Goal: Register for event/course: Sign up to attend an event or enroll in a course

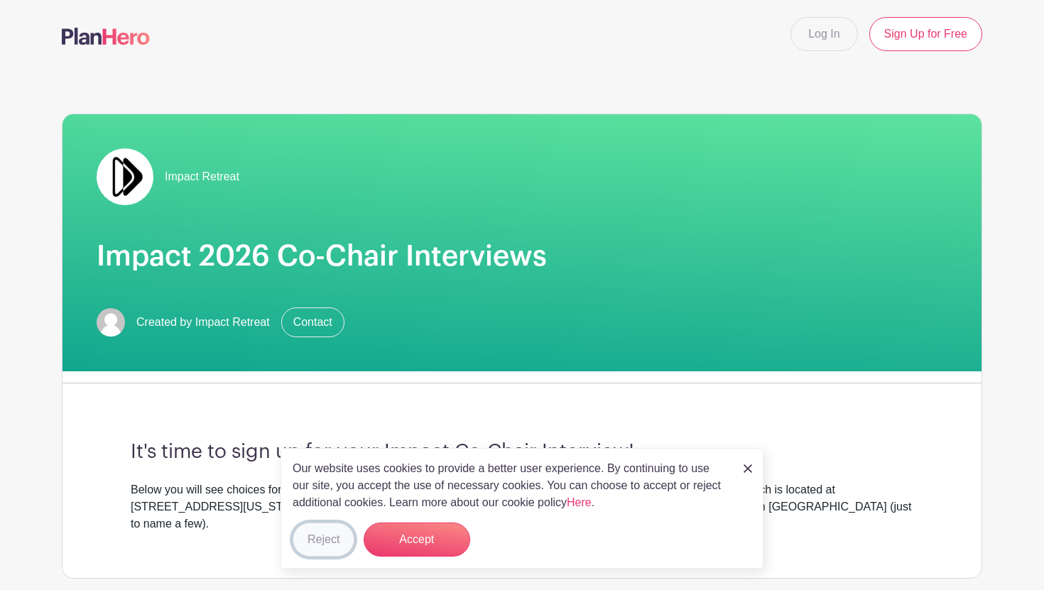
click at [319, 535] on button "Reject" at bounding box center [324, 540] width 62 height 34
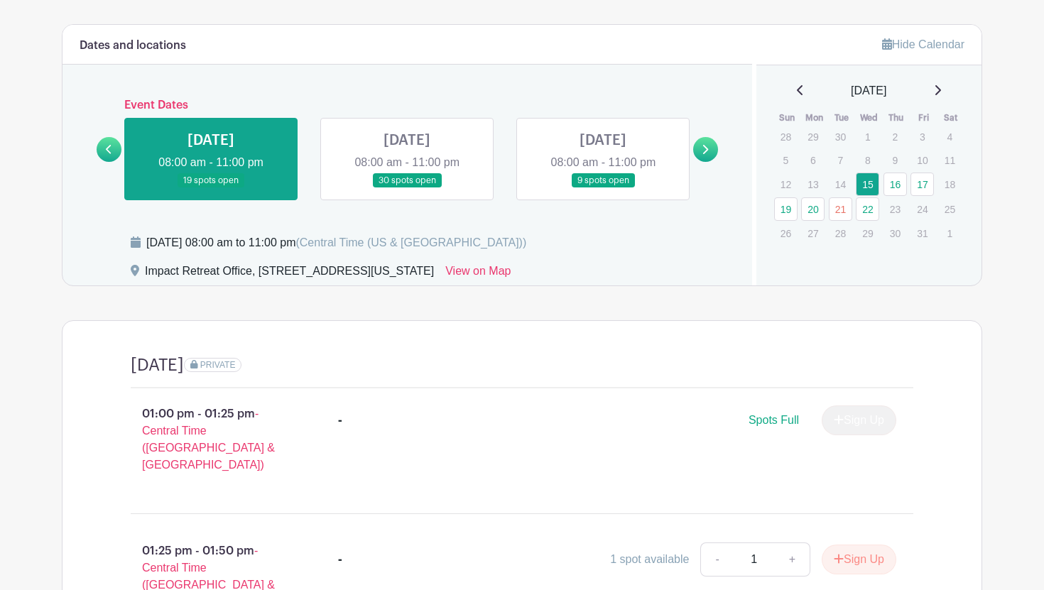
scroll to position [587, 0]
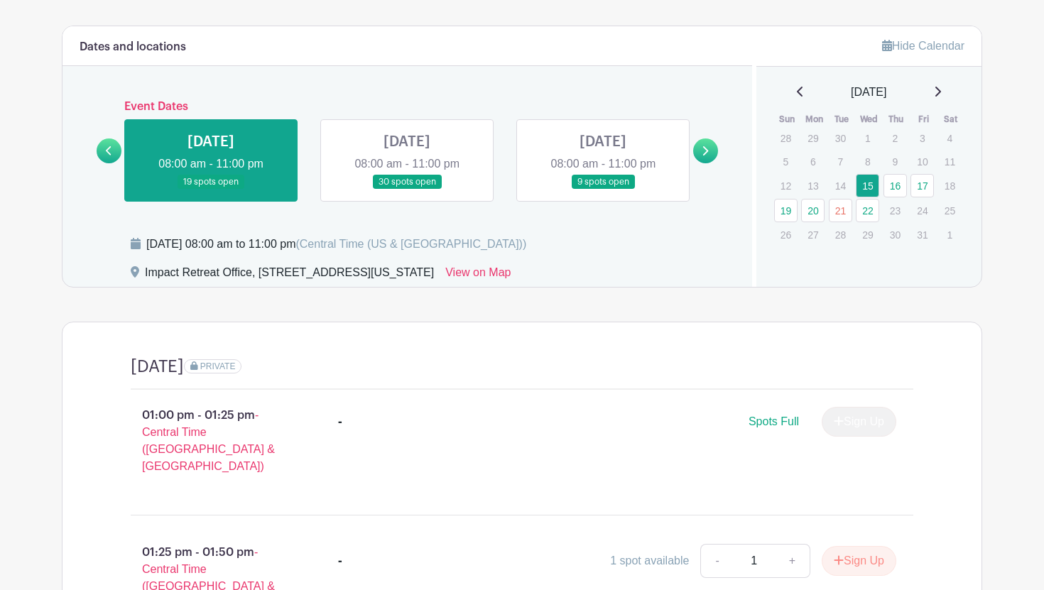
click at [701, 138] on link at bounding box center [705, 150] width 25 height 25
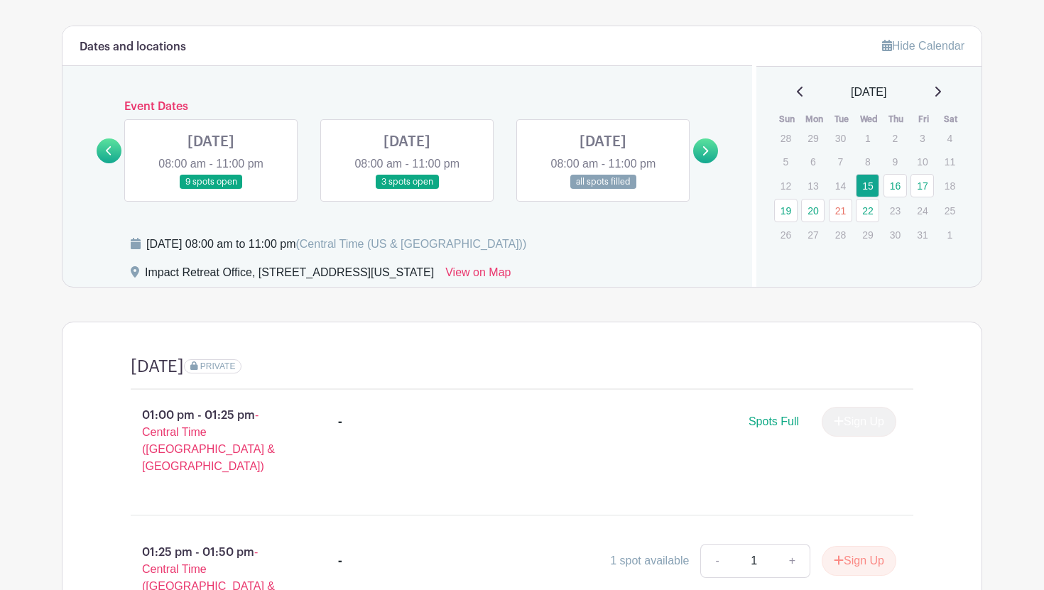
click at [211, 190] on link at bounding box center [211, 190] width 0 height 0
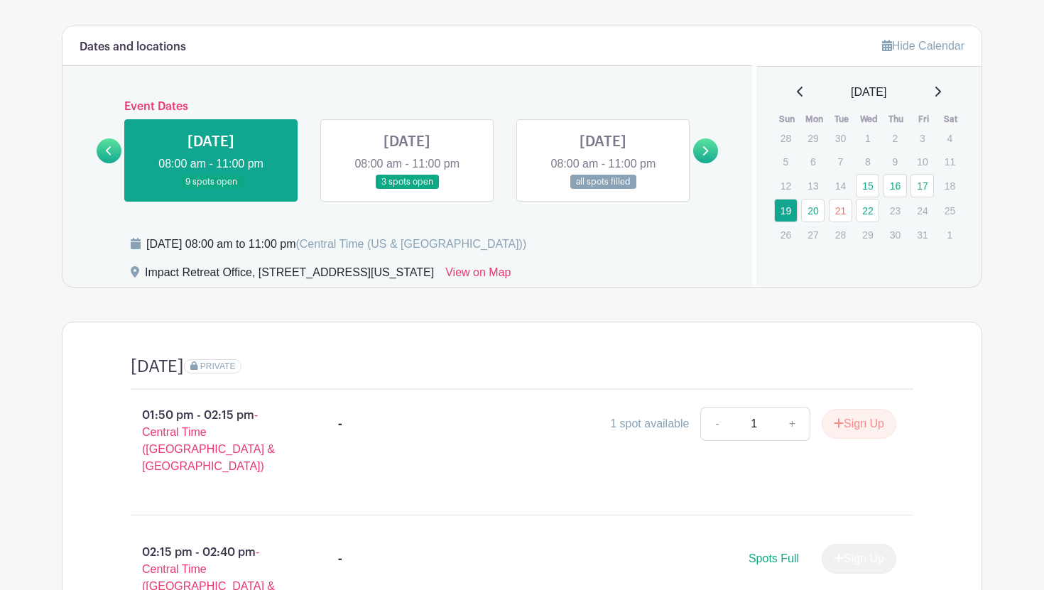
click at [211, 190] on link at bounding box center [211, 190] width 0 height 0
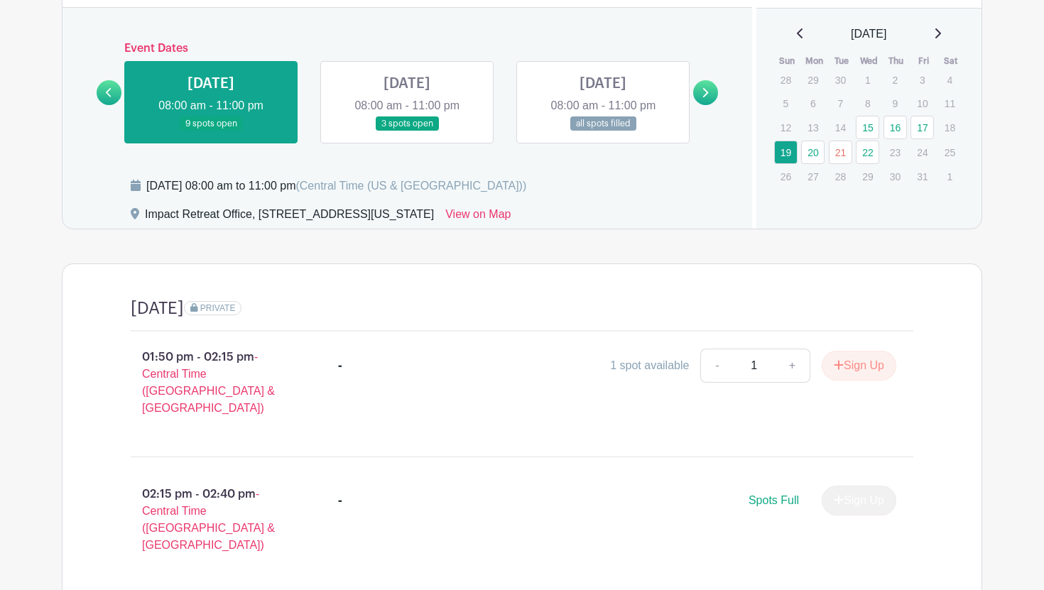
scroll to position [645, 0]
click at [603, 132] on link at bounding box center [603, 132] width 0 height 0
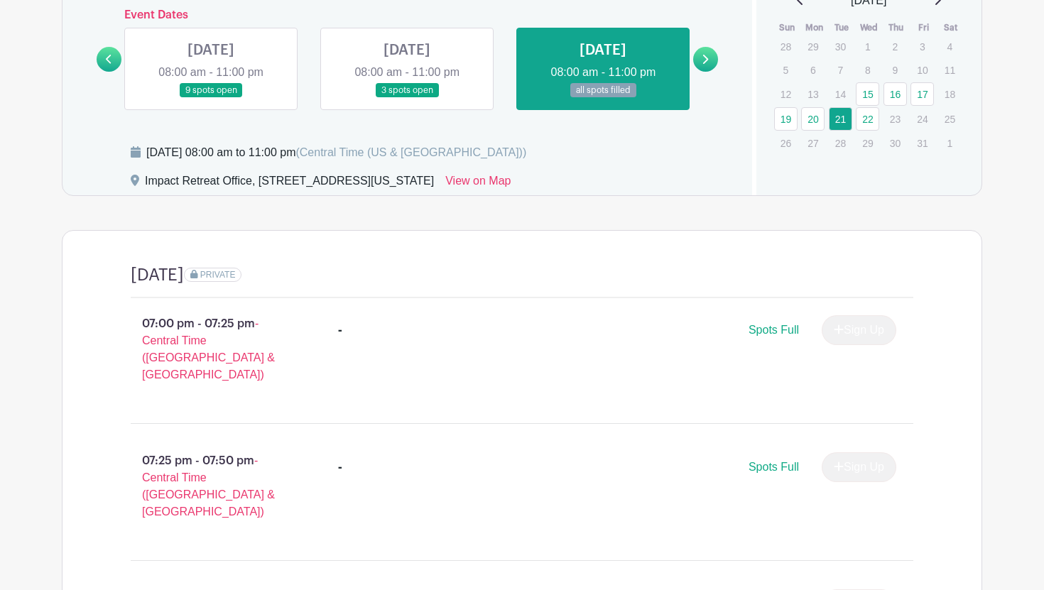
scroll to position [676, 0]
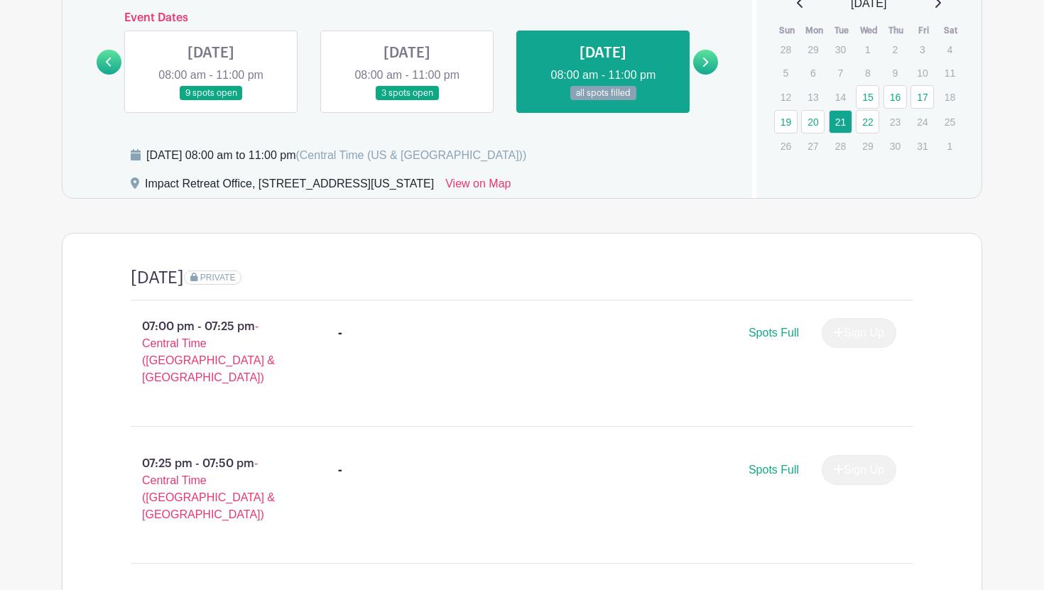
click at [709, 50] on link at bounding box center [705, 62] width 25 height 25
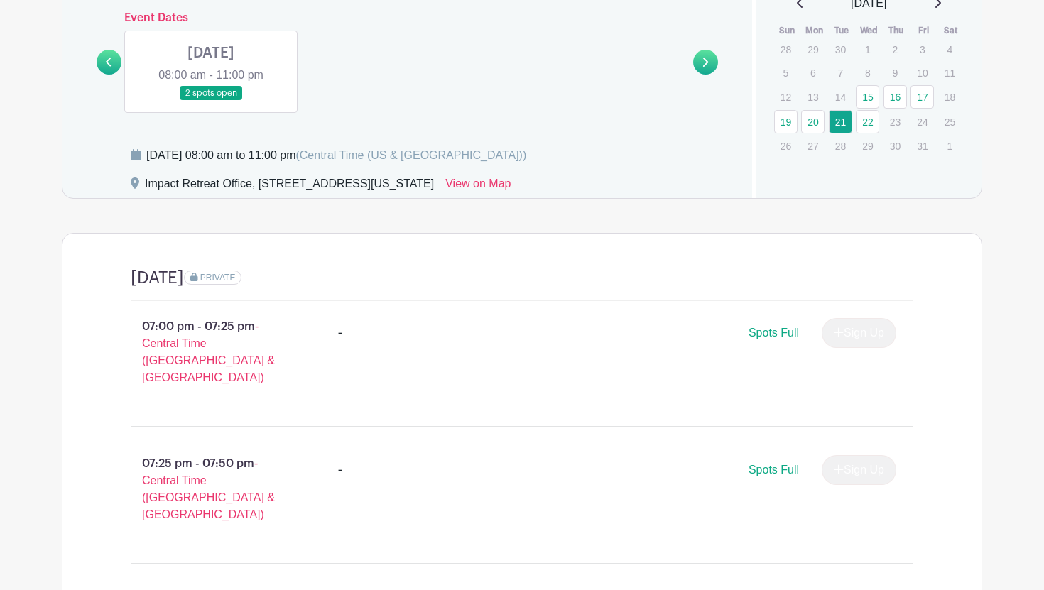
click at [211, 101] on link at bounding box center [211, 101] width 0 height 0
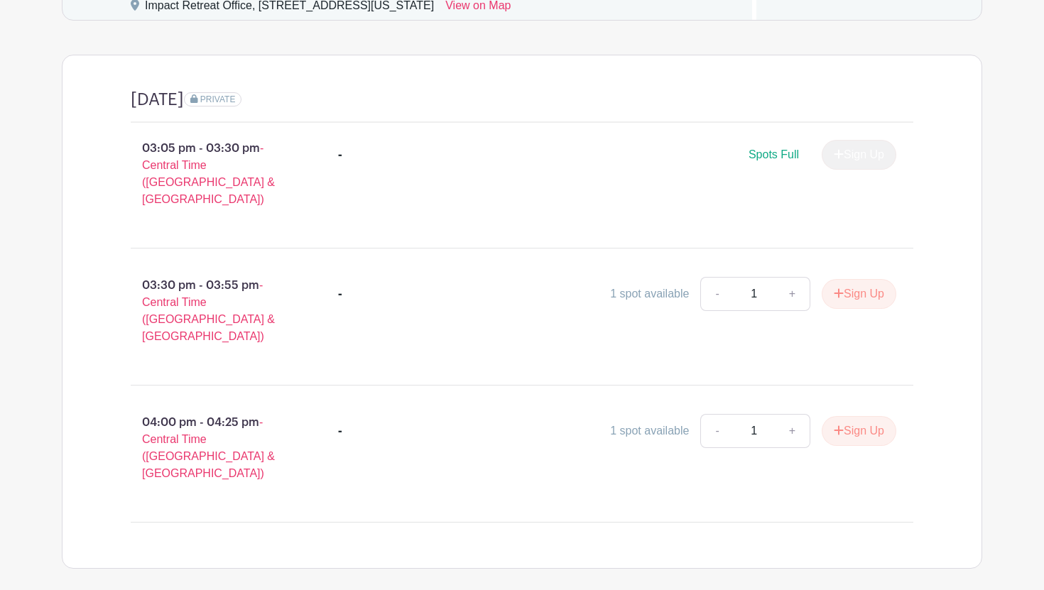
scroll to position [856, 0]
click at [848, 277] on button "Sign Up" at bounding box center [859, 292] width 75 height 30
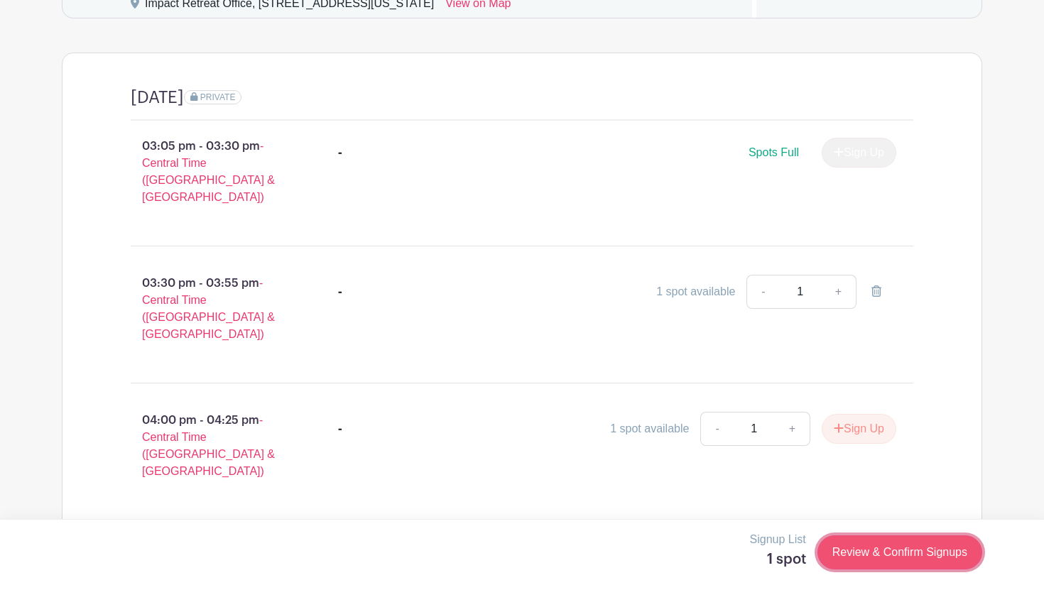
click at [874, 540] on link "Review & Confirm Signups" at bounding box center [899, 552] width 165 height 34
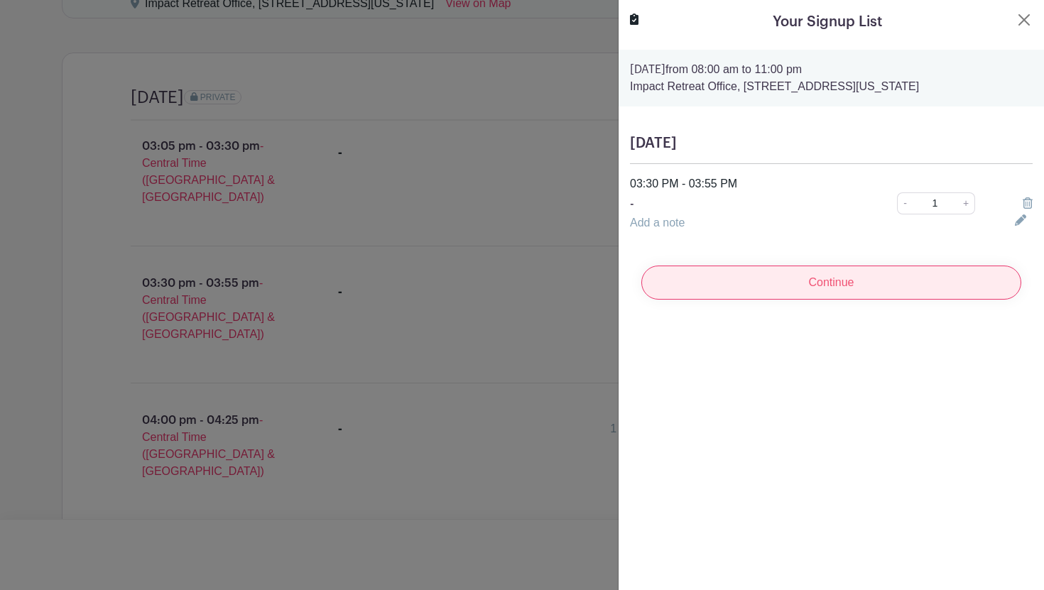
click at [787, 285] on input "Continue" at bounding box center [831, 283] width 380 height 34
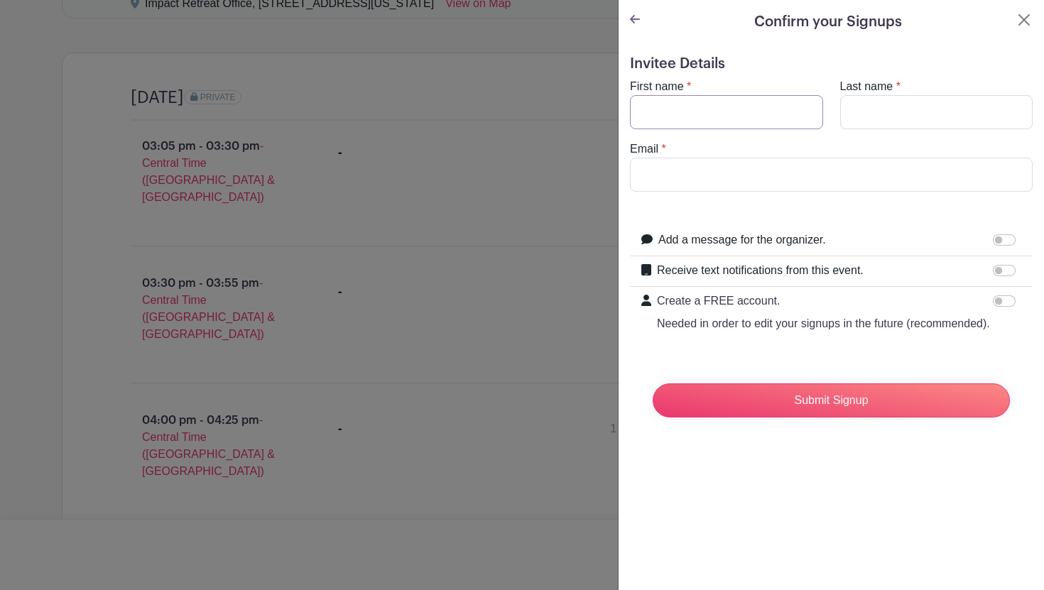
click at [690, 120] on input "First name" at bounding box center [726, 112] width 193 height 34
type input "Grace"
click at [856, 114] on input "Last name" at bounding box center [936, 112] width 193 height 34
type input "[PERSON_NAME]"
click at [806, 171] on input "Email" at bounding box center [831, 175] width 403 height 34
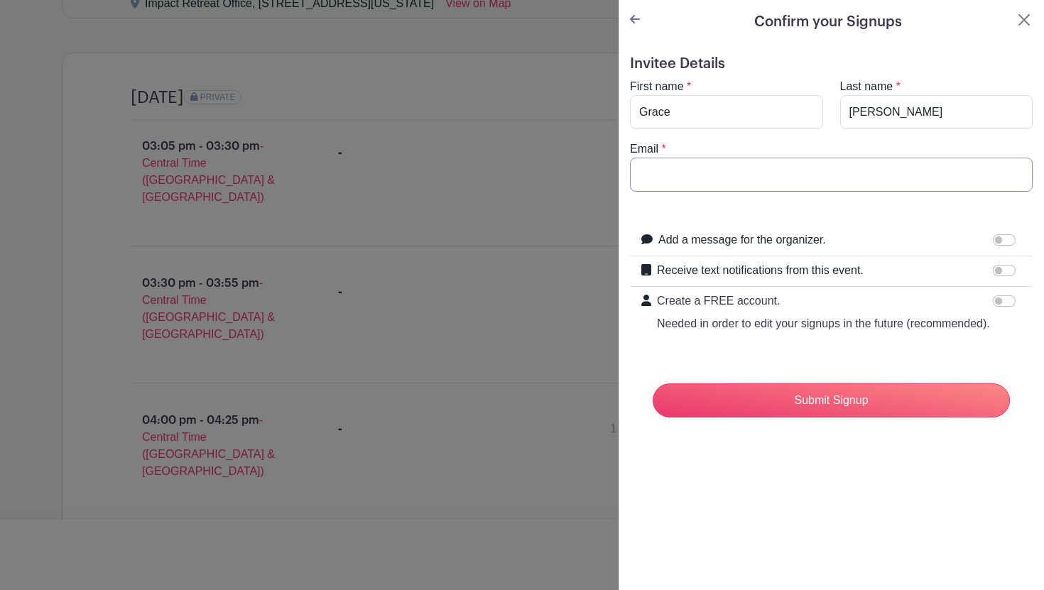
type input "[EMAIL_ADDRESS][DOMAIN_NAME]"
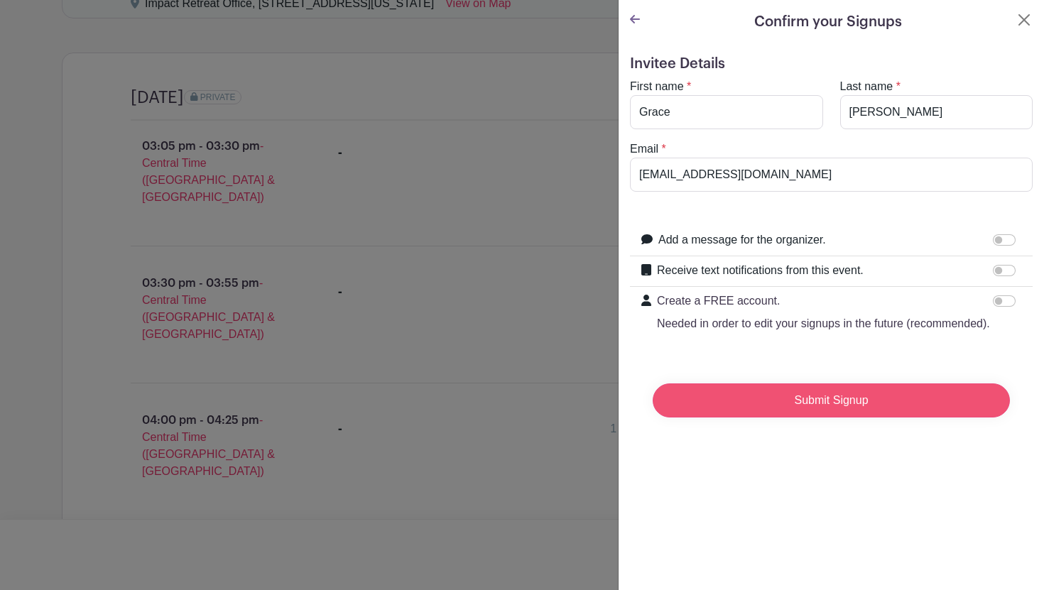
click at [851, 408] on input "Submit Signup" at bounding box center [831, 400] width 357 height 34
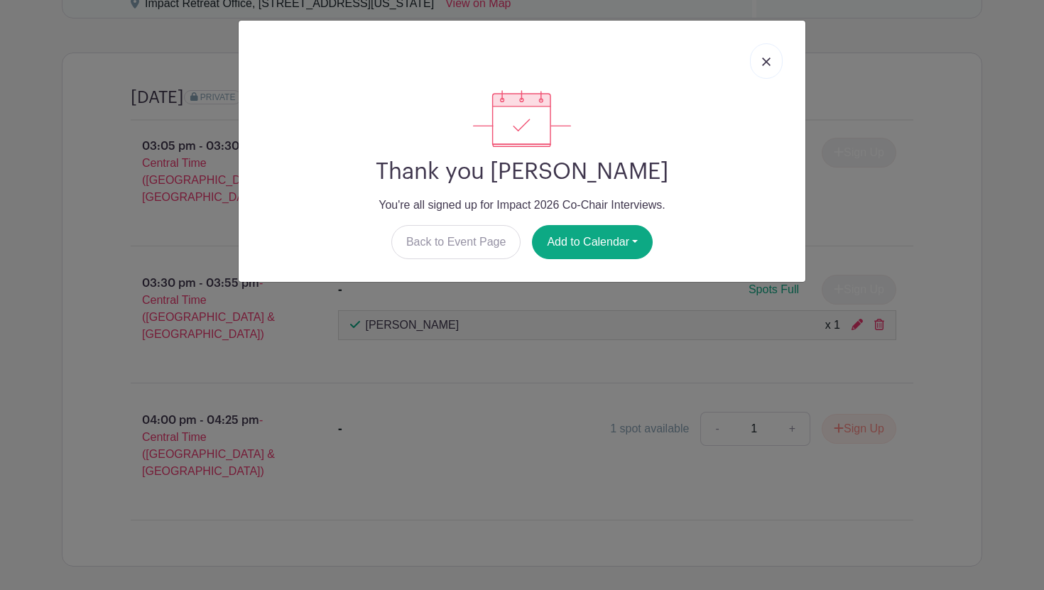
click at [763, 67] on link at bounding box center [766, 61] width 33 height 36
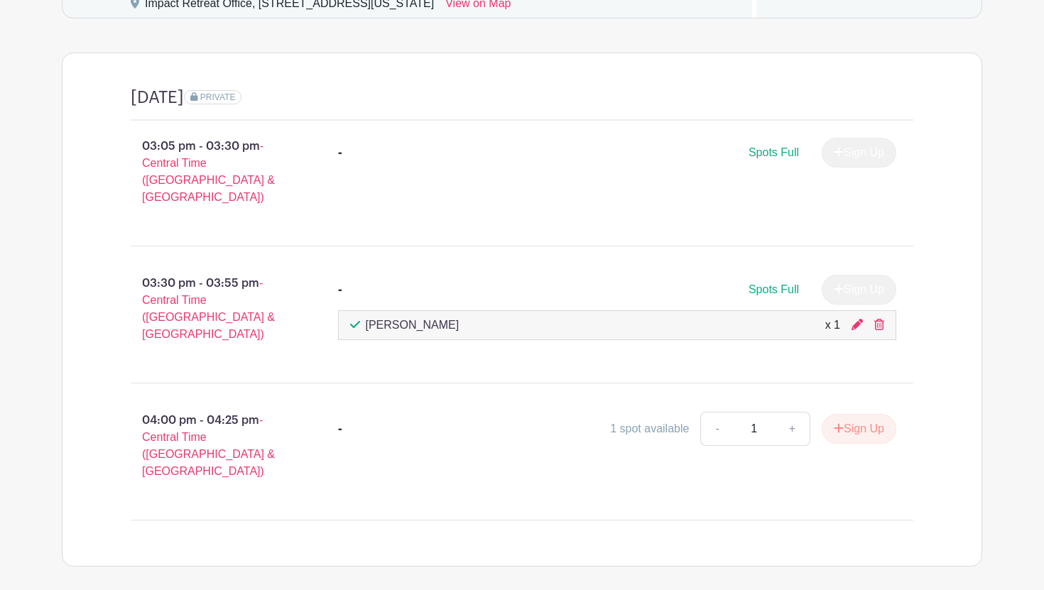
scroll to position [859, 0]
click at [784, 410] on link "+" at bounding box center [793, 427] width 36 height 34
click at [879, 317] on icon at bounding box center [879, 322] width 10 height 11
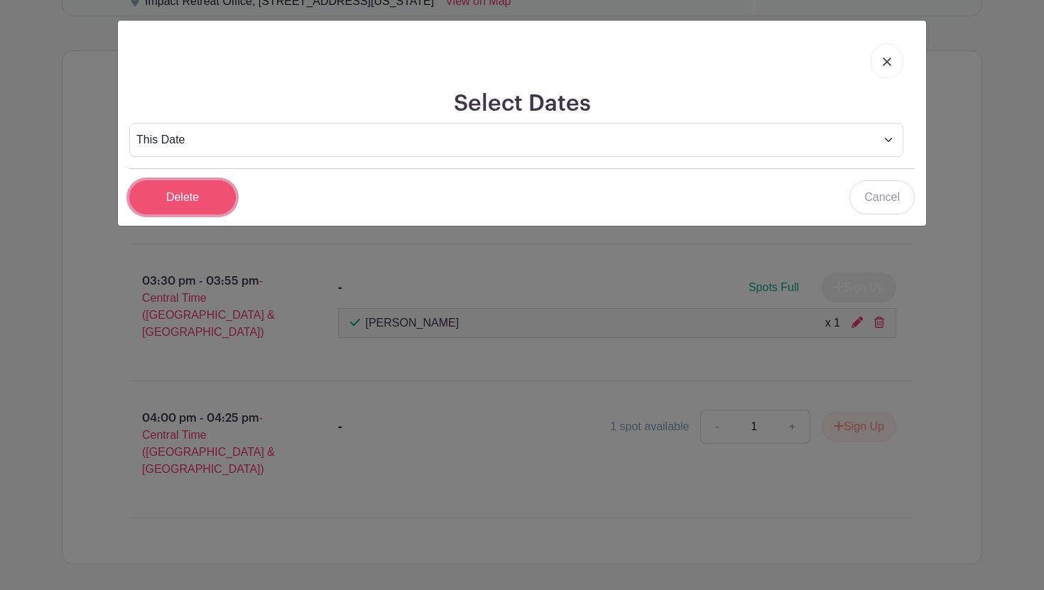
click at [179, 187] on input "Delete" at bounding box center [182, 197] width 107 height 34
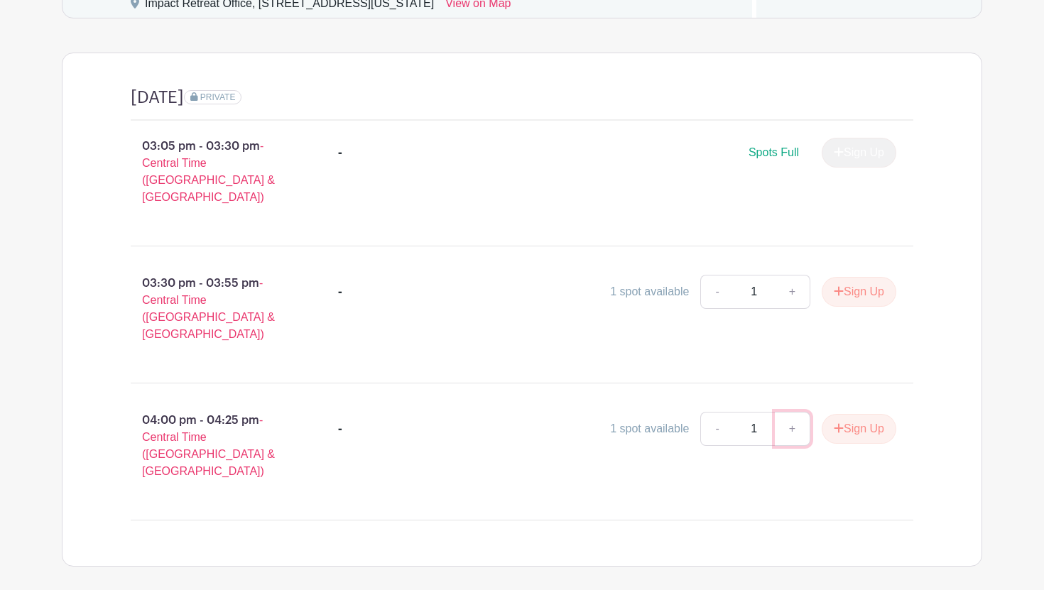
click at [792, 412] on link "+" at bounding box center [793, 429] width 36 height 34
click at [794, 412] on link "+" at bounding box center [793, 429] width 36 height 34
click at [803, 412] on link "+" at bounding box center [793, 429] width 36 height 34
click at [794, 412] on link "+" at bounding box center [793, 429] width 36 height 34
click at [789, 412] on link "+" at bounding box center [793, 429] width 36 height 34
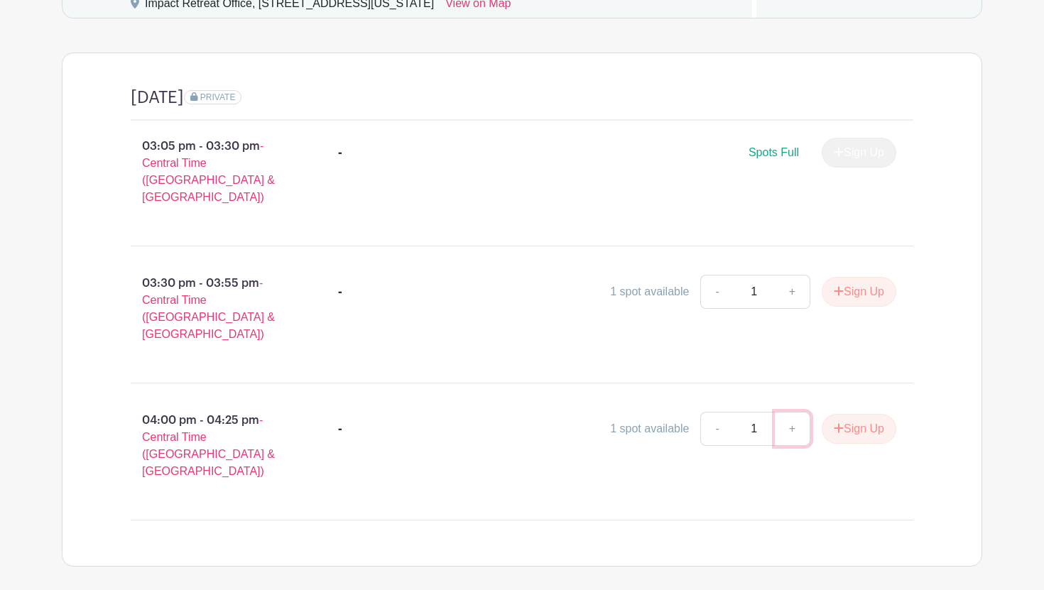
click at [789, 412] on link "+" at bounding box center [793, 429] width 36 height 34
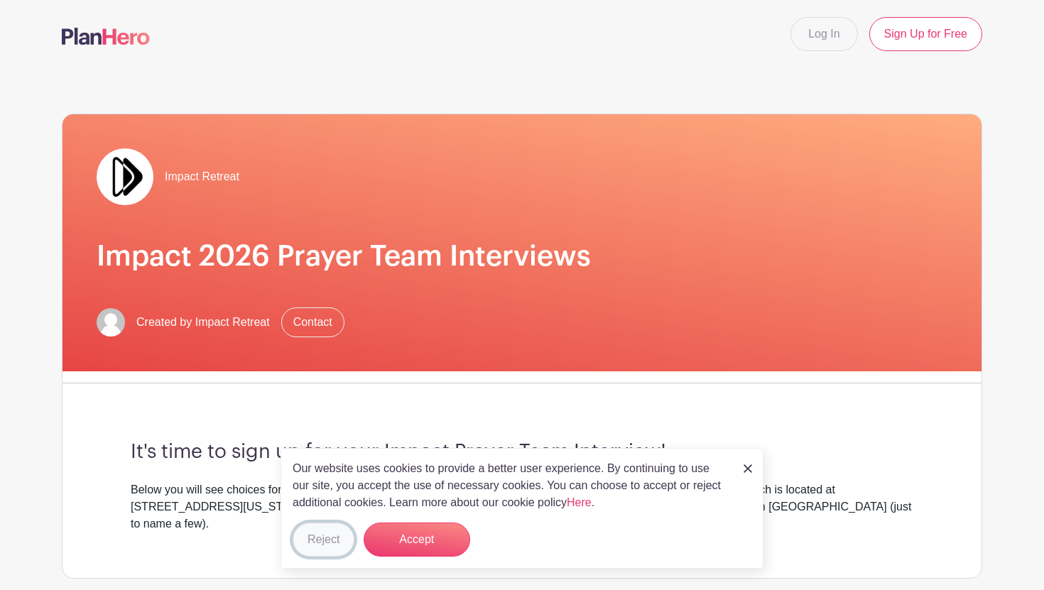
click at [331, 539] on button "Reject" at bounding box center [324, 540] width 62 height 34
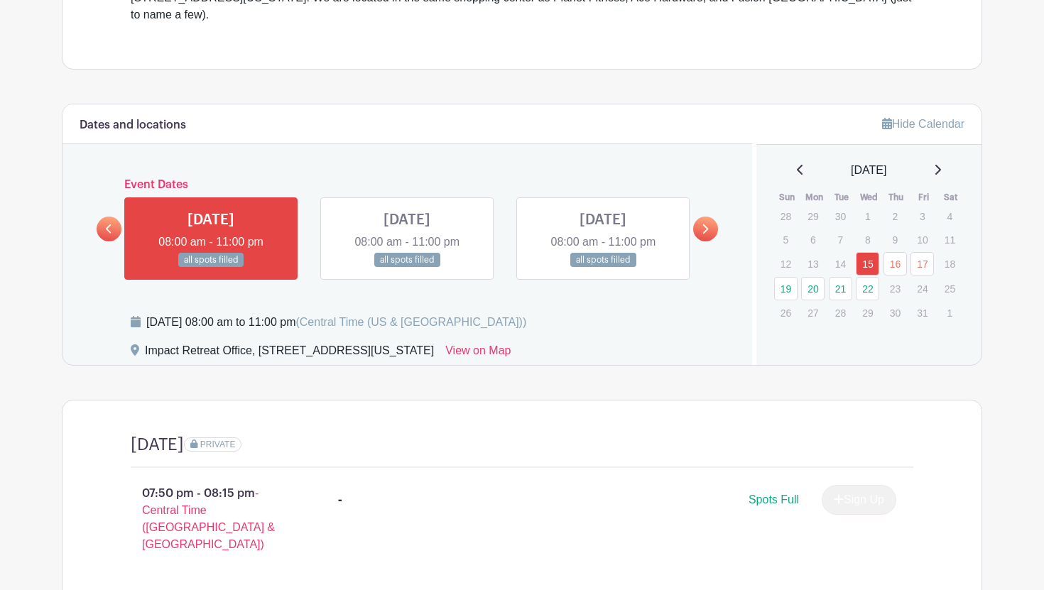
scroll to position [511, 0]
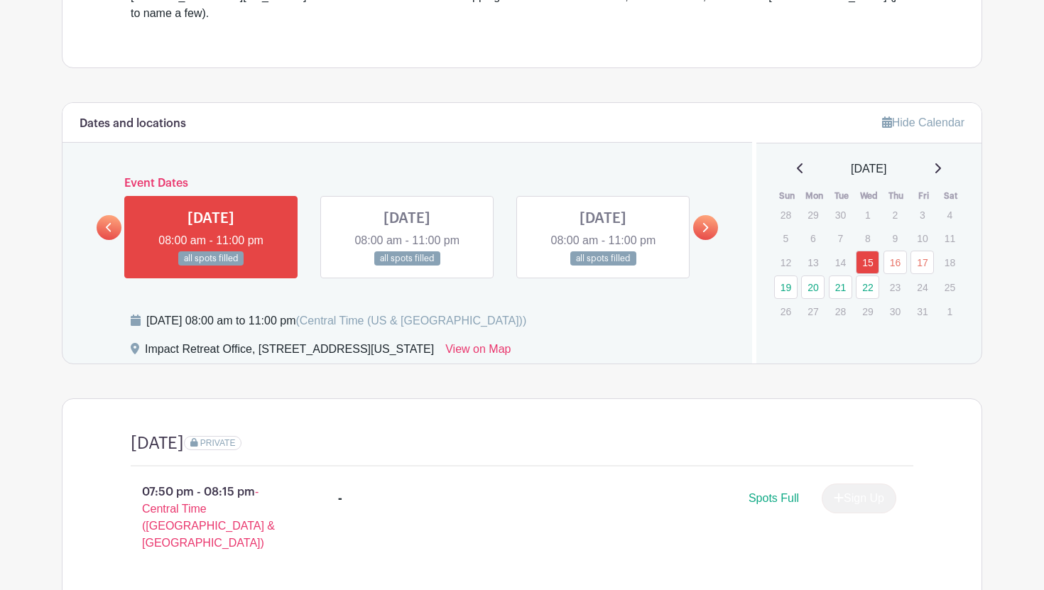
click at [709, 215] on link at bounding box center [705, 227] width 25 height 25
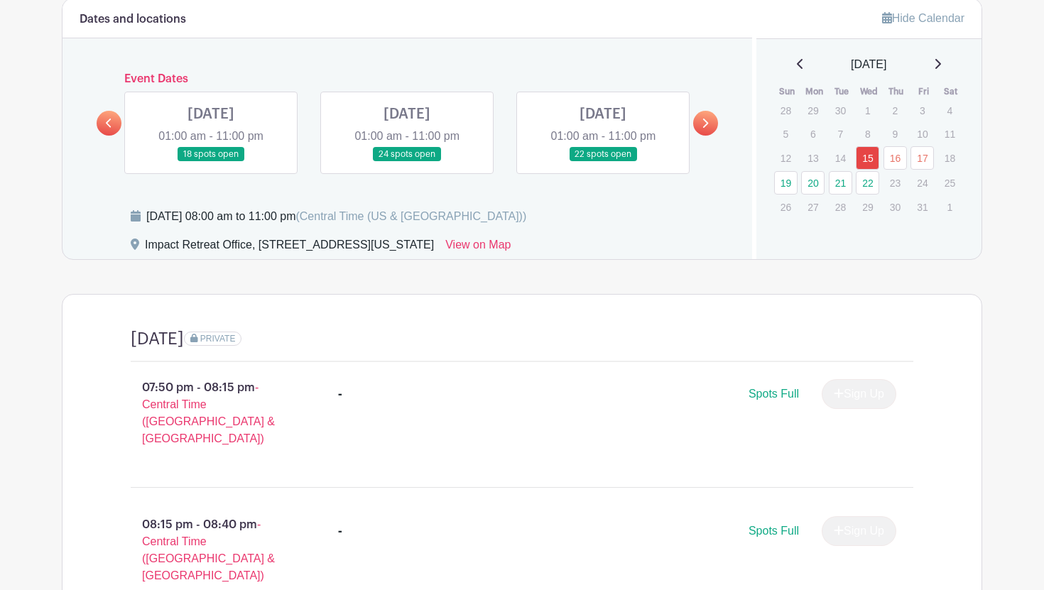
scroll to position [434, 0]
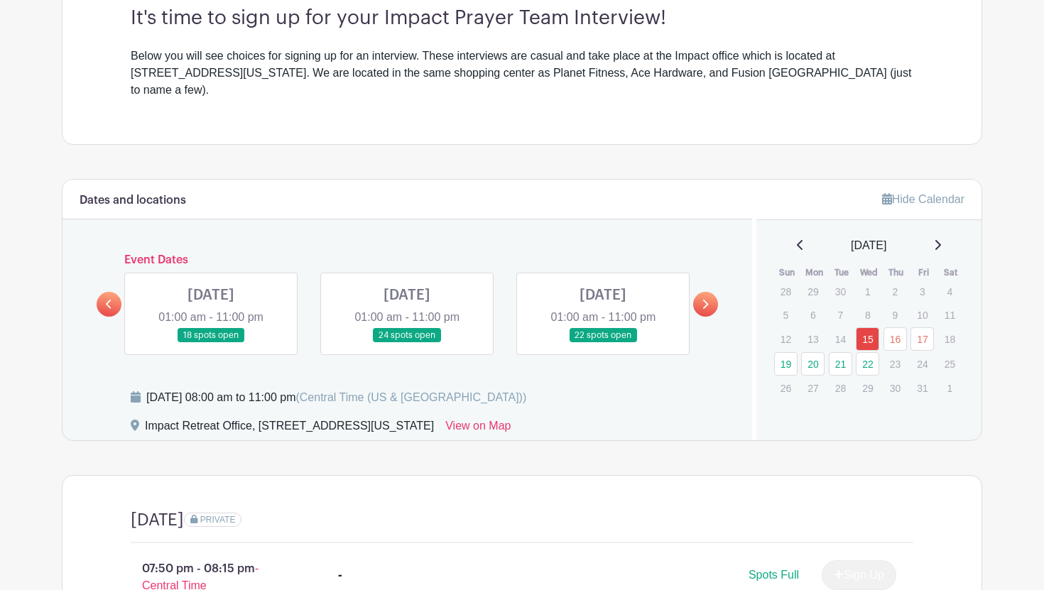
click at [211, 343] on link at bounding box center [211, 343] width 0 height 0
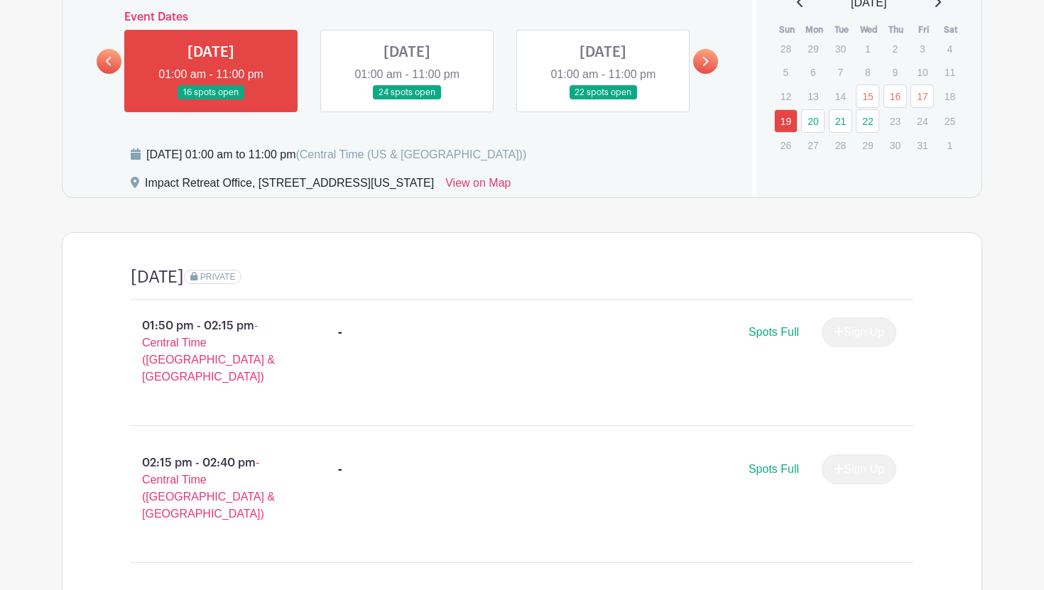
scroll to position [660, 0]
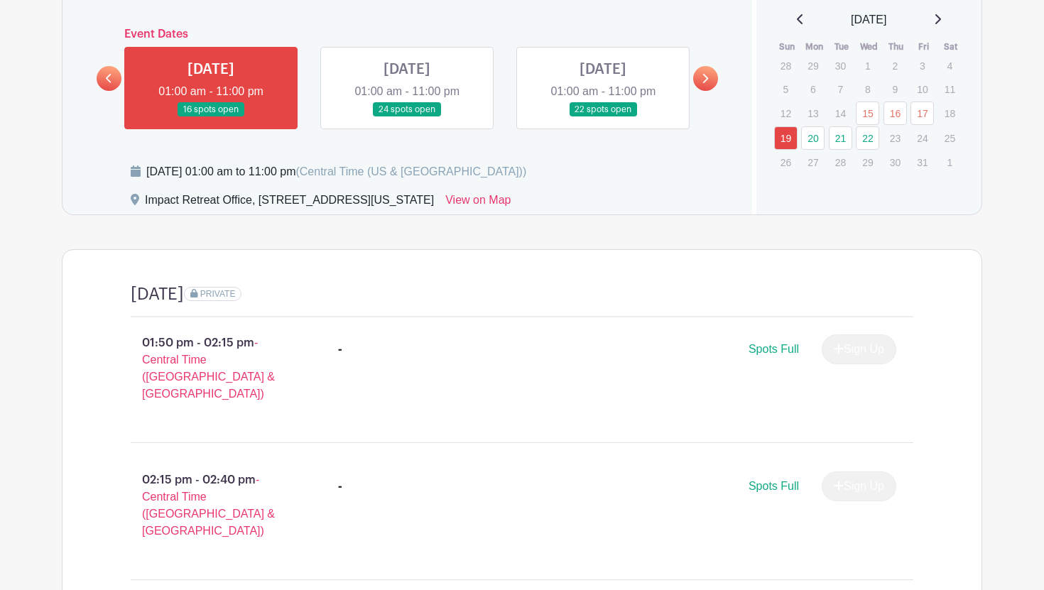
click at [407, 117] on link at bounding box center [407, 117] width 0 height 0
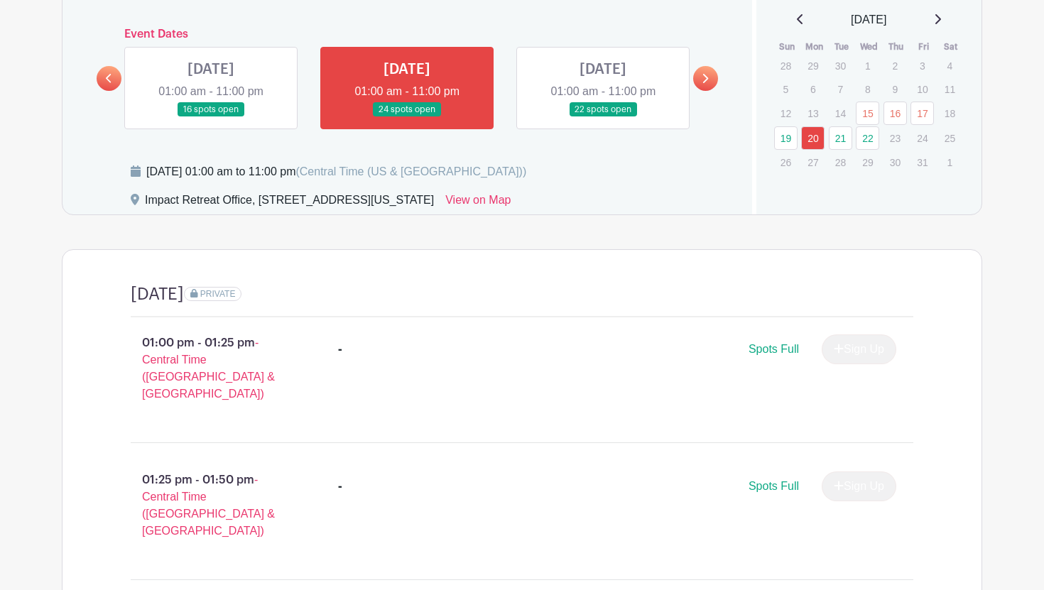
click at [603, 117] on link at bounding box center [603, 117] width 0 height 0
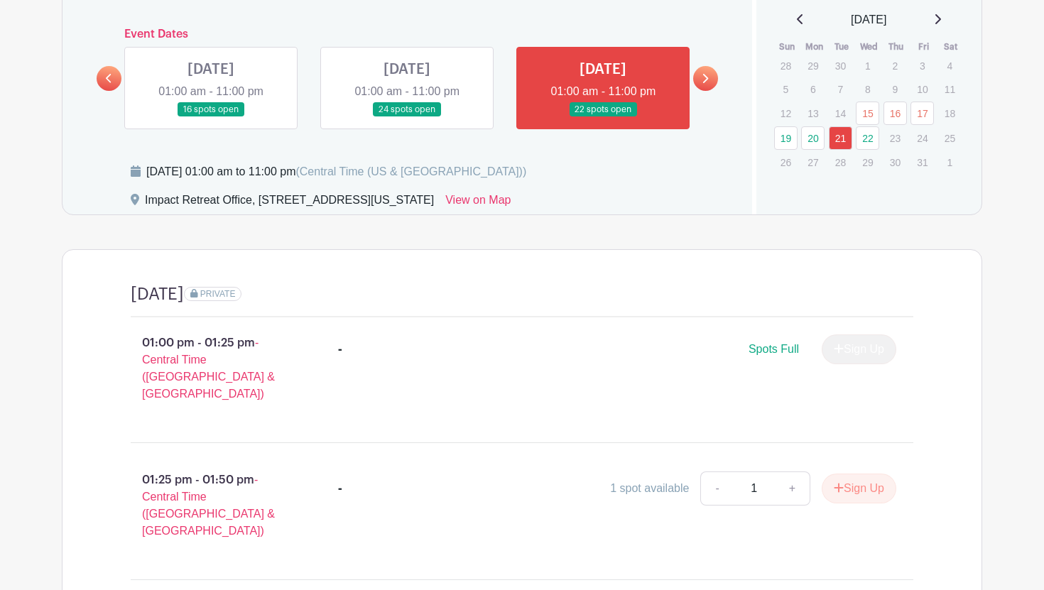
click at [709, 66] on link at bounding box center [705, 78] width 25 height 25
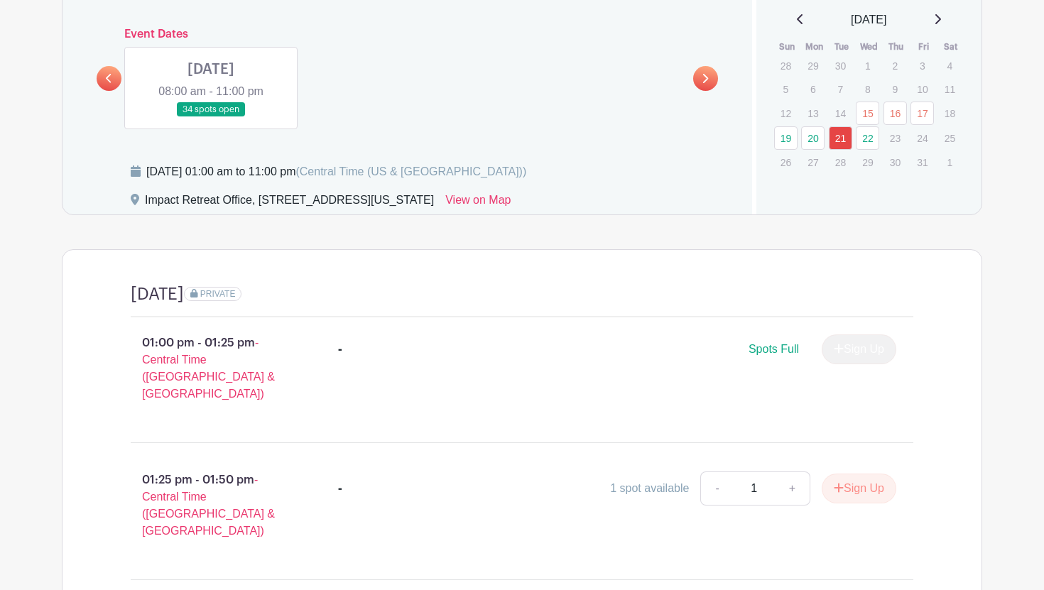
click at [211, 117] on link at bounding box center [211, 117] width 0 height 0
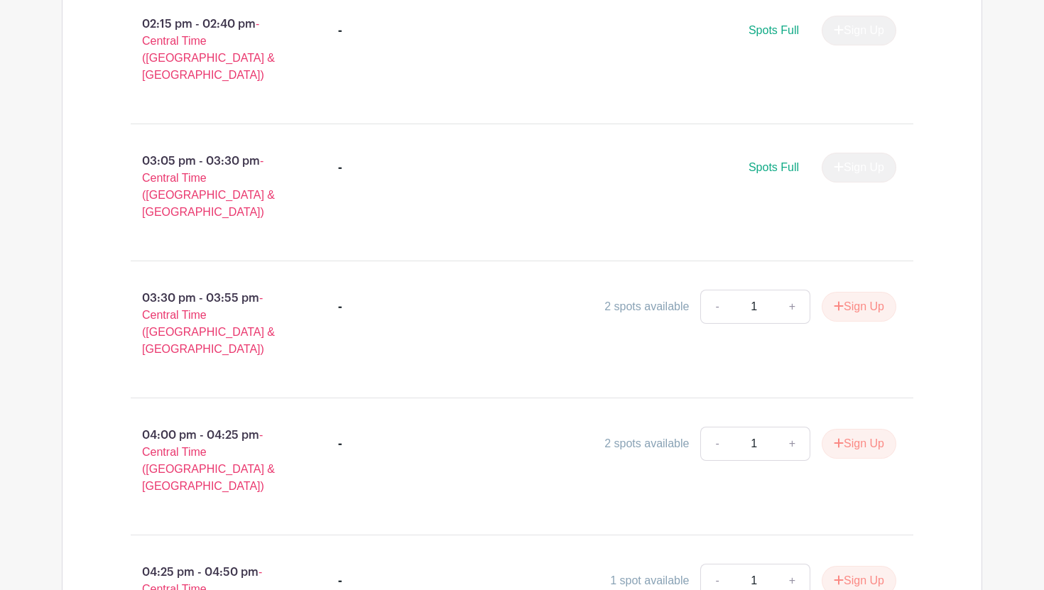
scroll to position [1392, 0]
click at [842, 427] on button "Sign Up" at bounding box center [859, 442] width 75 height 30
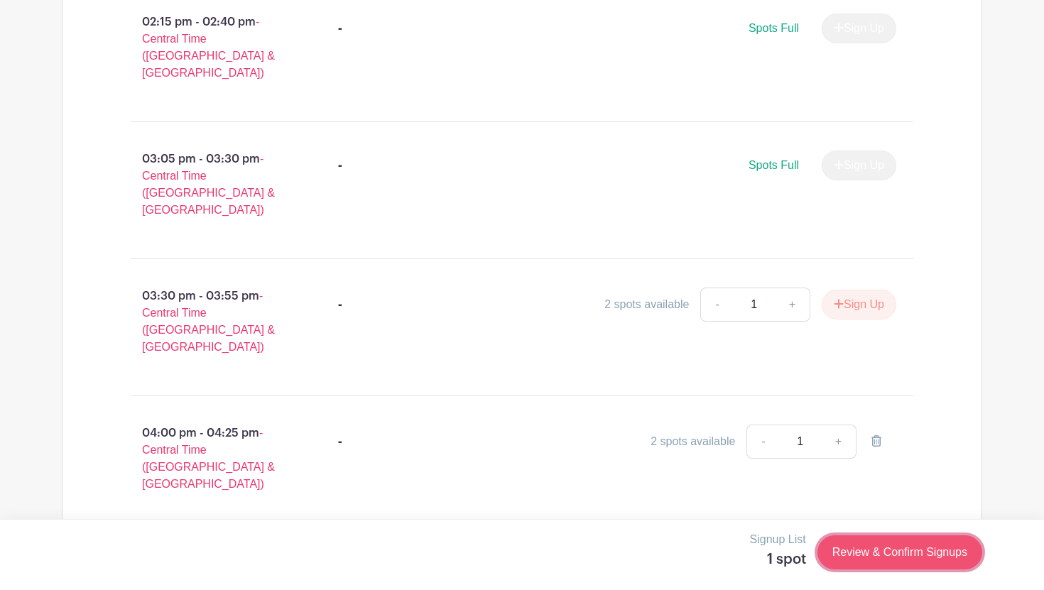
click at [878, 551] on link "Review & Confirm Signups" at bounding box center [899, 552] width 165 height 34
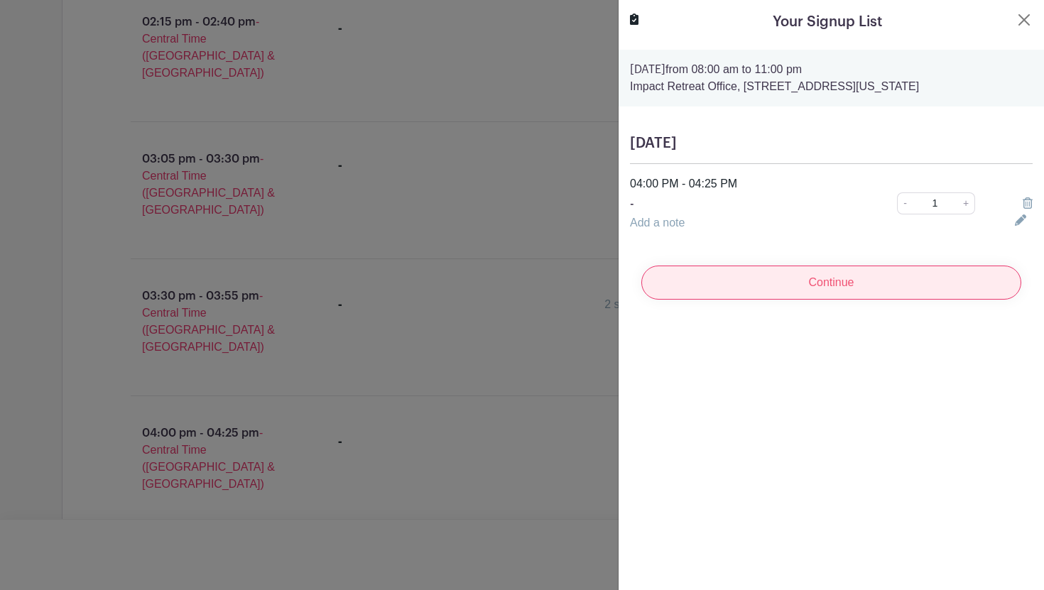
click at [801, 281] on input "Continue" at bounding box center [831, 283] width 380 height 34
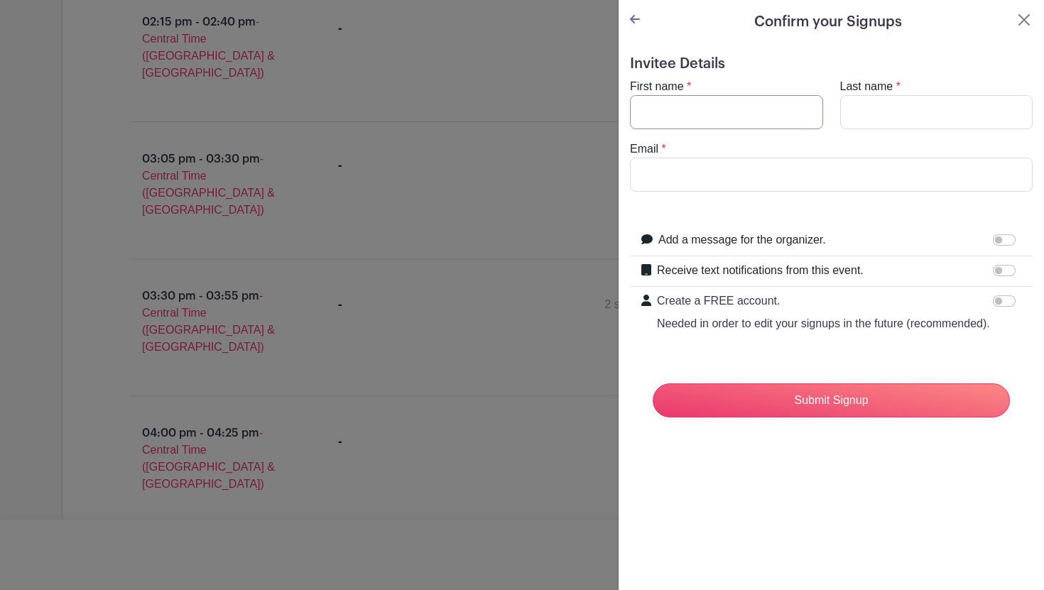
click at [707, 116] on input "First name" at bounding box center [726, 112] width 193 height 34
type input "Grace"
click at [863, 111] on input "Last name" at bounding box center [936, 112] width 193 height 34
type input "[PERSON_NAME]"
click at [806, 173] on input "Email" at bounding box center [831, 175] width 403 height 34
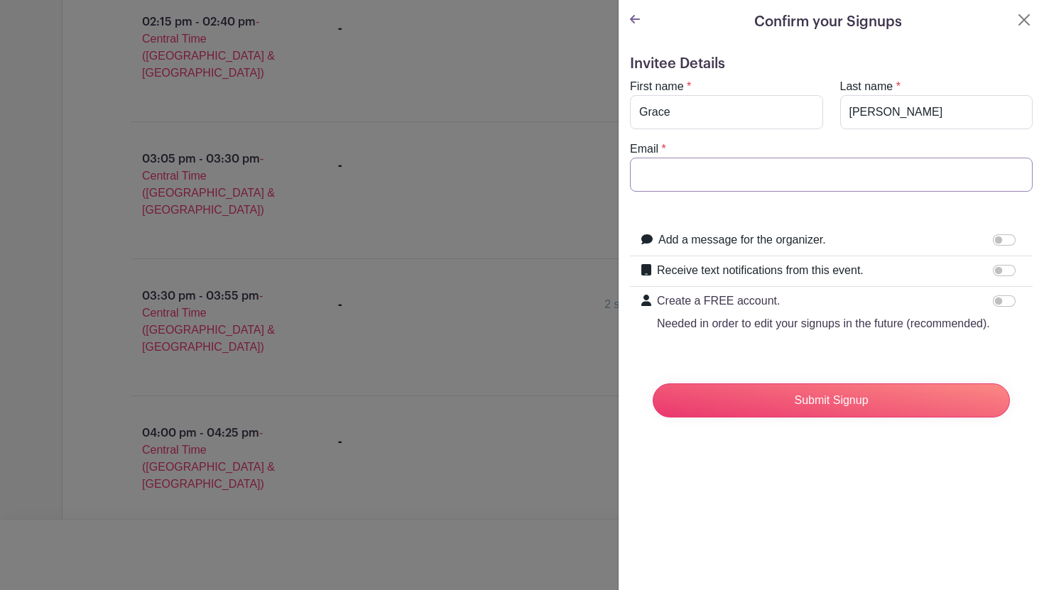
type input "[EMAIL_ADDRESS][DOMAIN_NAME]"
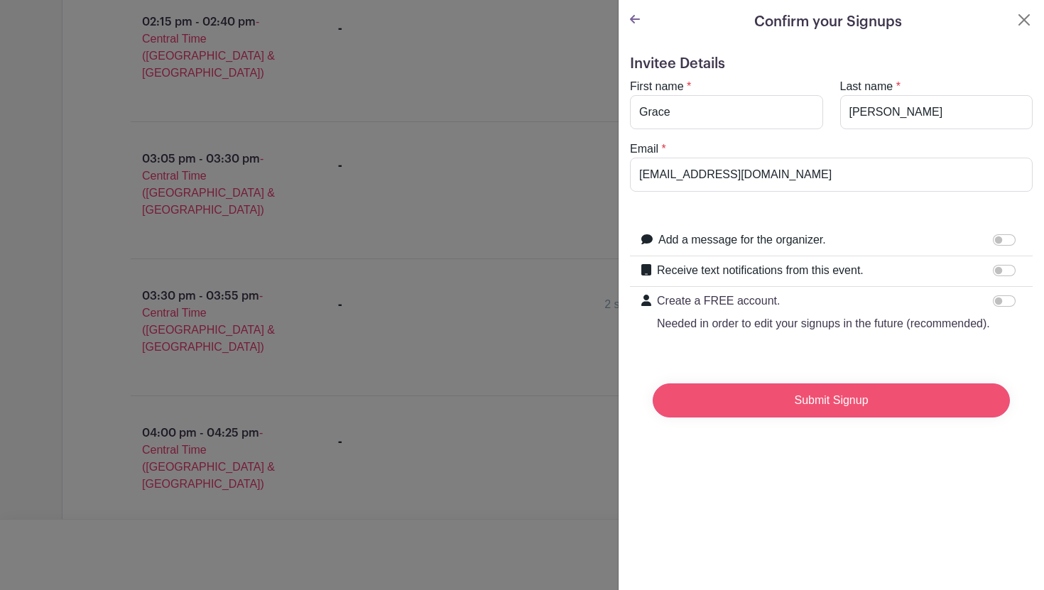
click at [753, 396] on input "Submit Signup" at bounding box center [831, 400] width 357 height 34
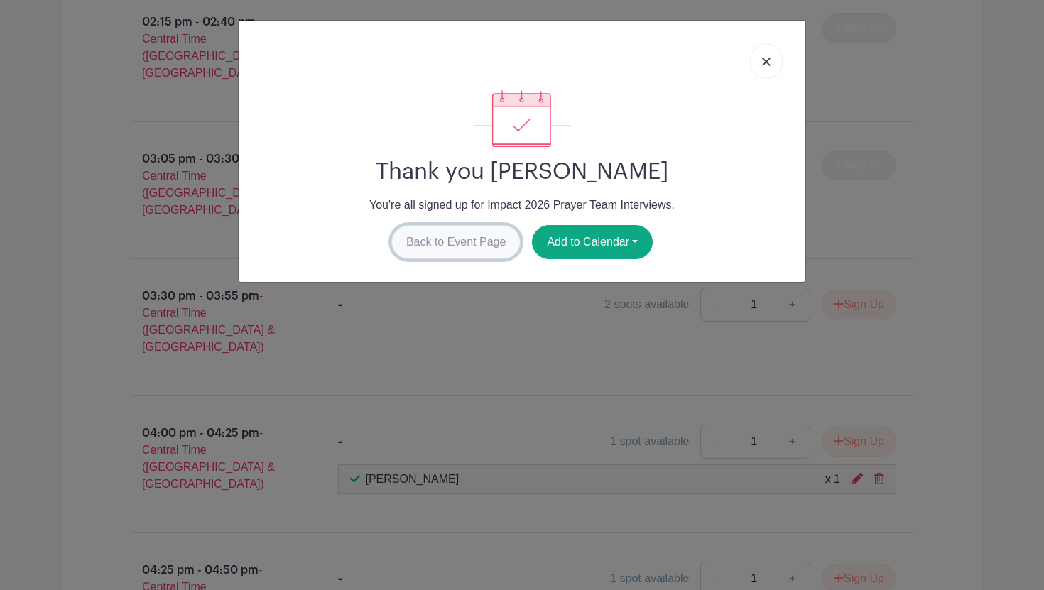
click at [472, 229] on link "Back to Event Page" at bounding box center [456, 242] width 130 height 34
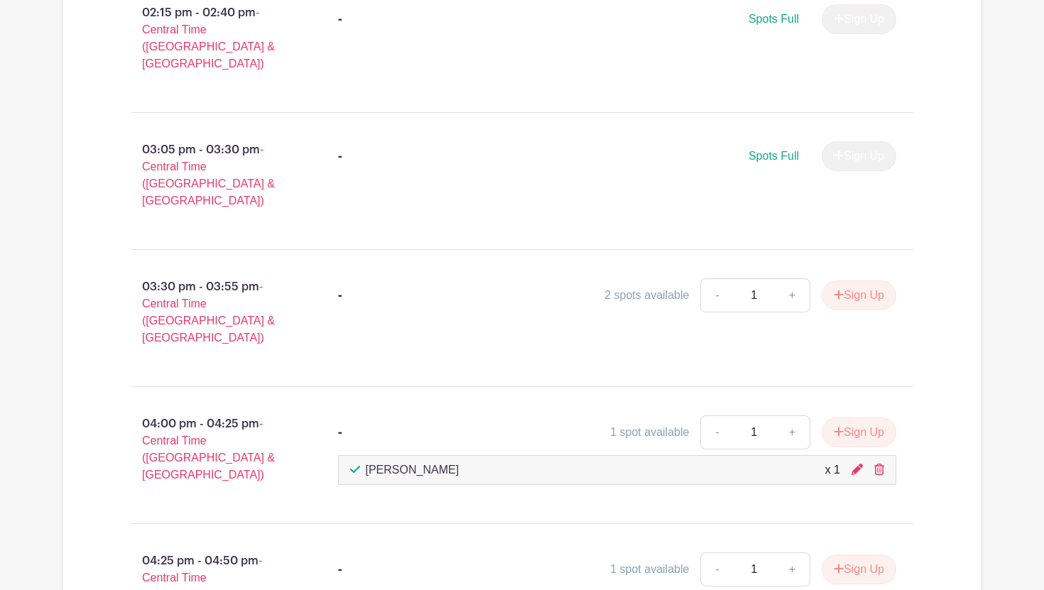
scroll to position [1427, 0]
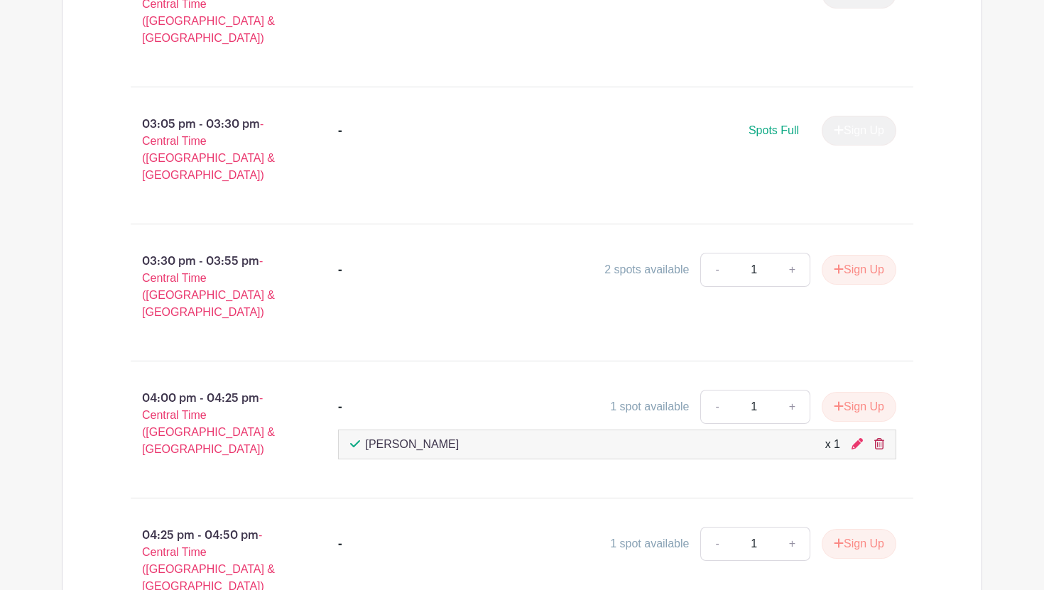
click at [878, 438] on icon at bounding box center [879, 443] width 10 height 11
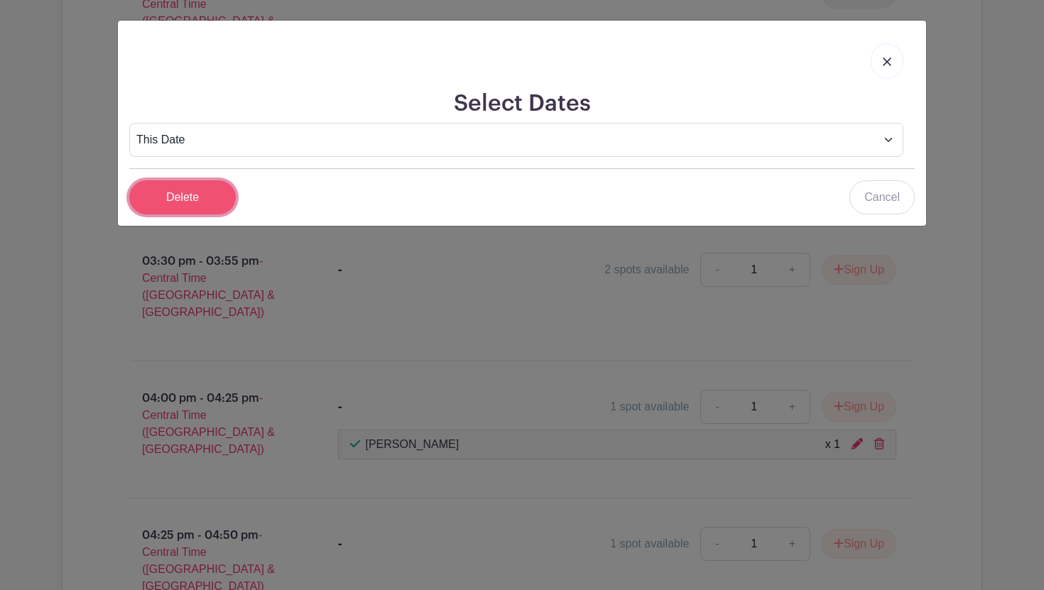
click at [175, 184] on input "Delete" at bounding box center [182, 197] width 107 height 34
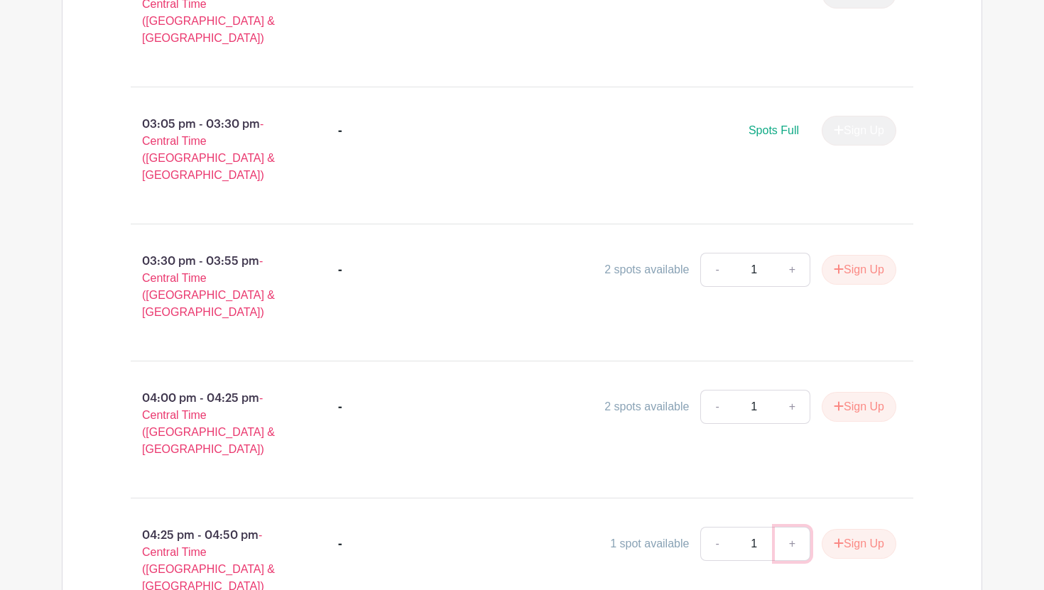
click at [792, 527] on link "+" at bounding box center [793, 544] width 36 height 34
click at [845, 529] on button "Sign Up" at bounding box center [859, 544] width 75 height 30
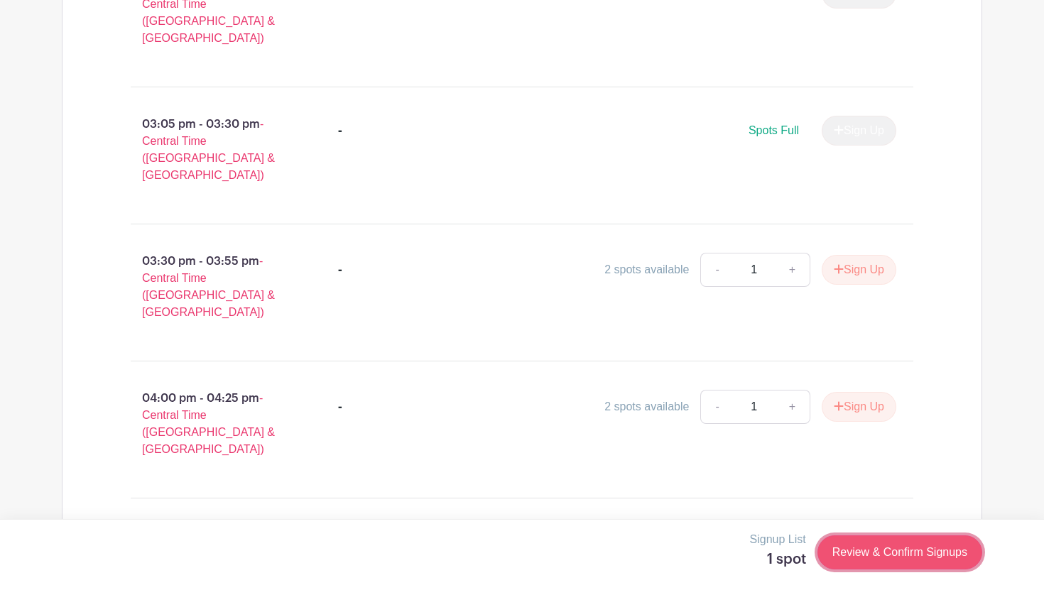
click at [853, 547] on link "Review & Confirm Signups" at bounding box center [899, 552] width 165 height 34
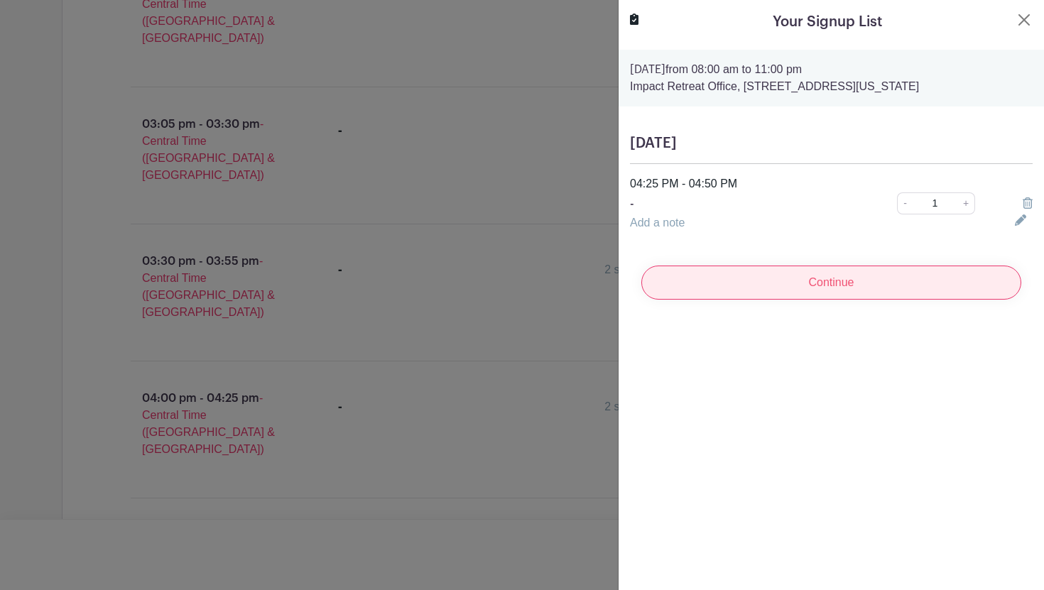
click at [790, 291] on input "Continue" at bounding box center [831, 283] width 380 height 34
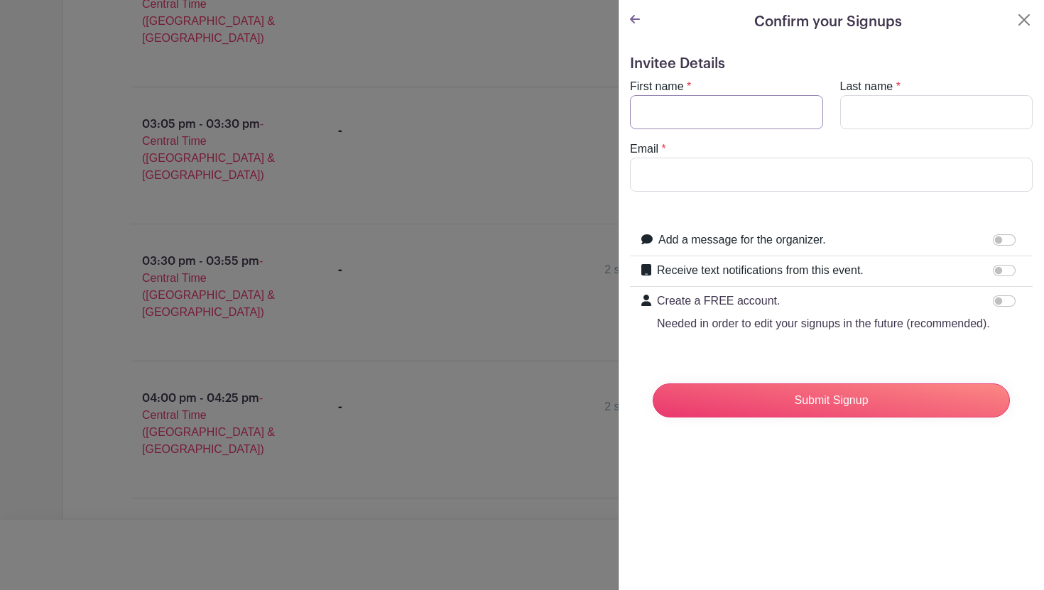
click at [694, 117] on input "First name" at bounding box center [726, 112] width 193 height 34
type input "Grace"
click at [865, 117] on input "Last name" at bounding box center [936, 112] width 193 height 34
type input "[PERSON_NAME]"
click at [873, 172] on input "Email" at bounding box center [831, 175] width 403 height 34
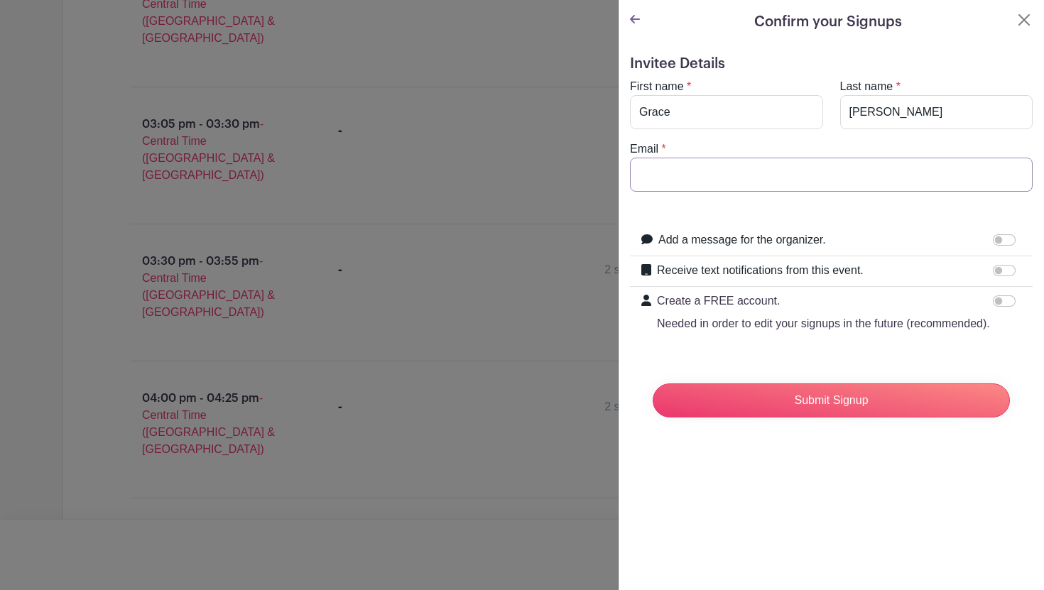
type input "[EMAIL_ADDRESS][DOMAIN_NAME]"
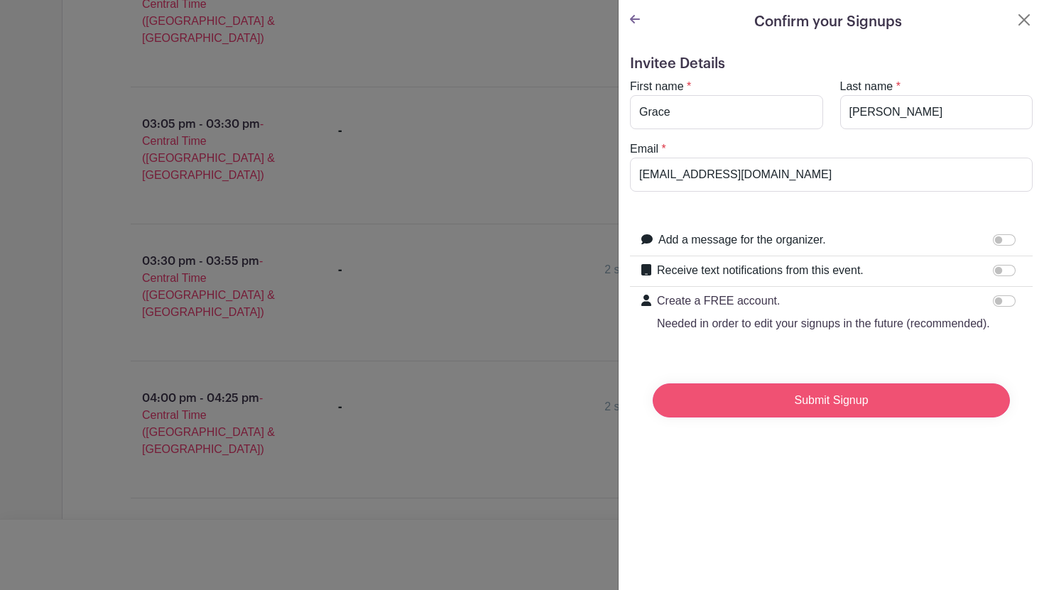
click at [793, 401] on input "Submit Signup" at bounding box center [831, 400] width 357 height 34
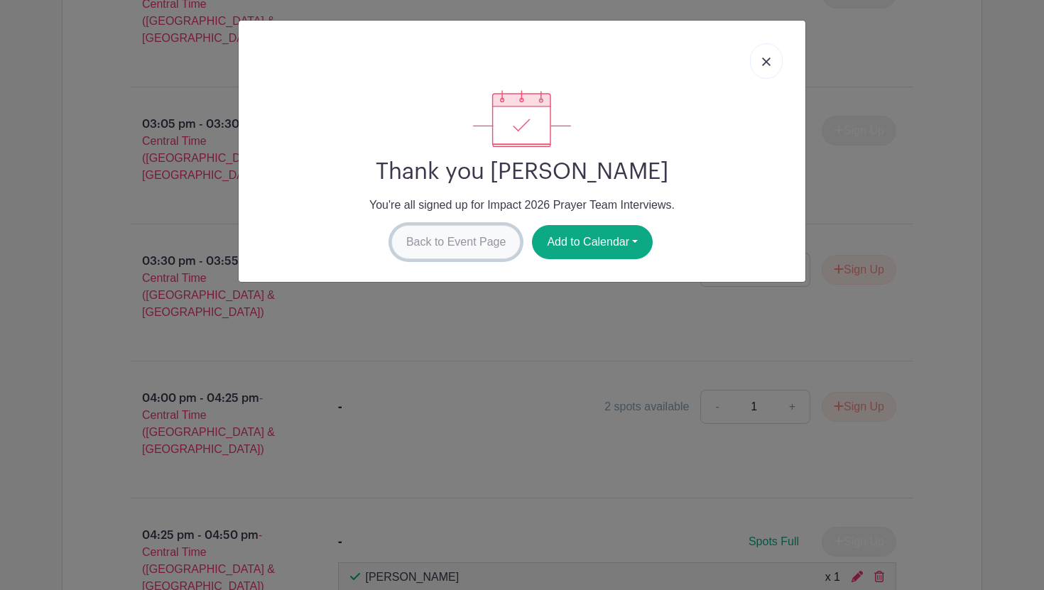
click at [436, 254] on link "Back to Event Page" at bounding box center [456, 242] width 130 height 34
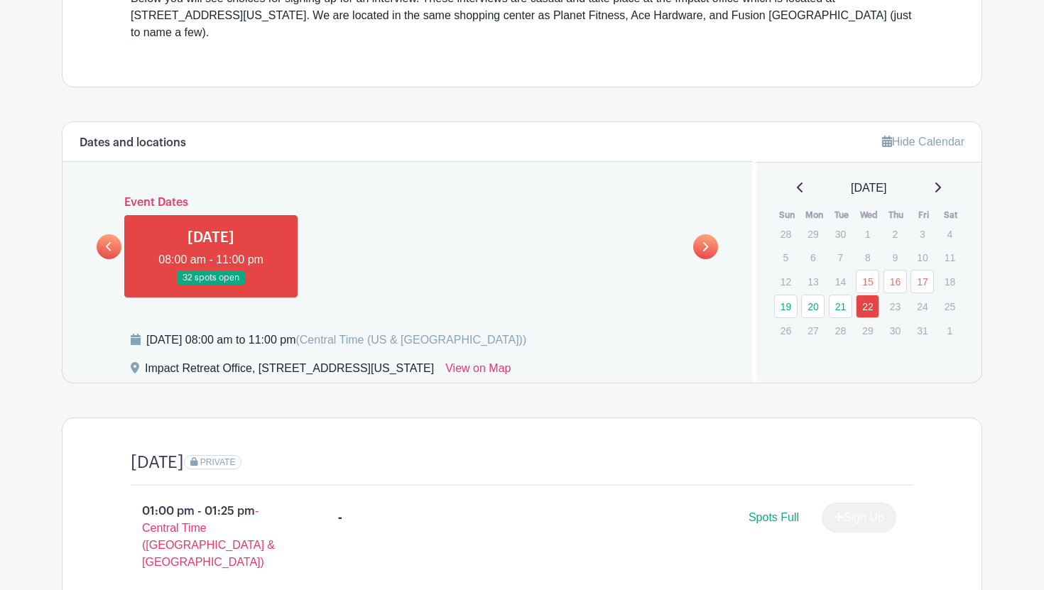
scroll to position [489, 0]
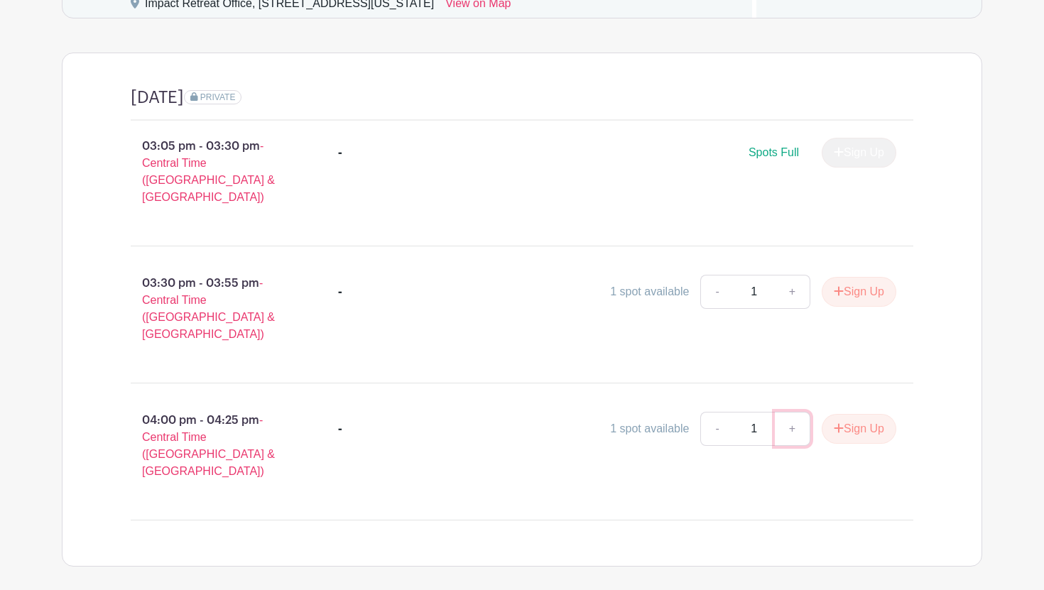
click at [785, 412] on link "+" at bounding box center [793, 429] width 36 height 34
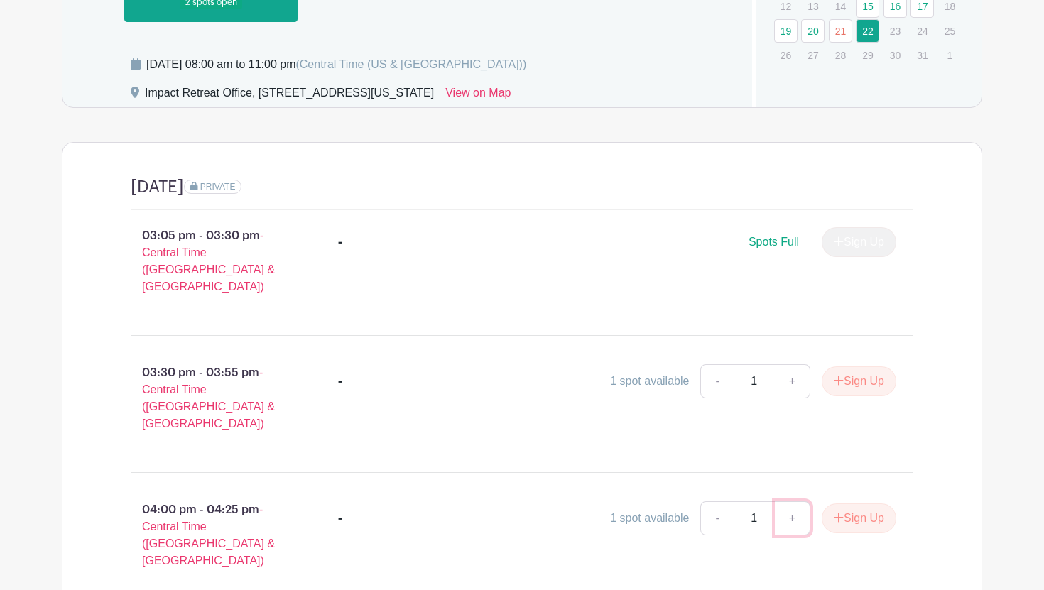
scroll to position [856, 0]
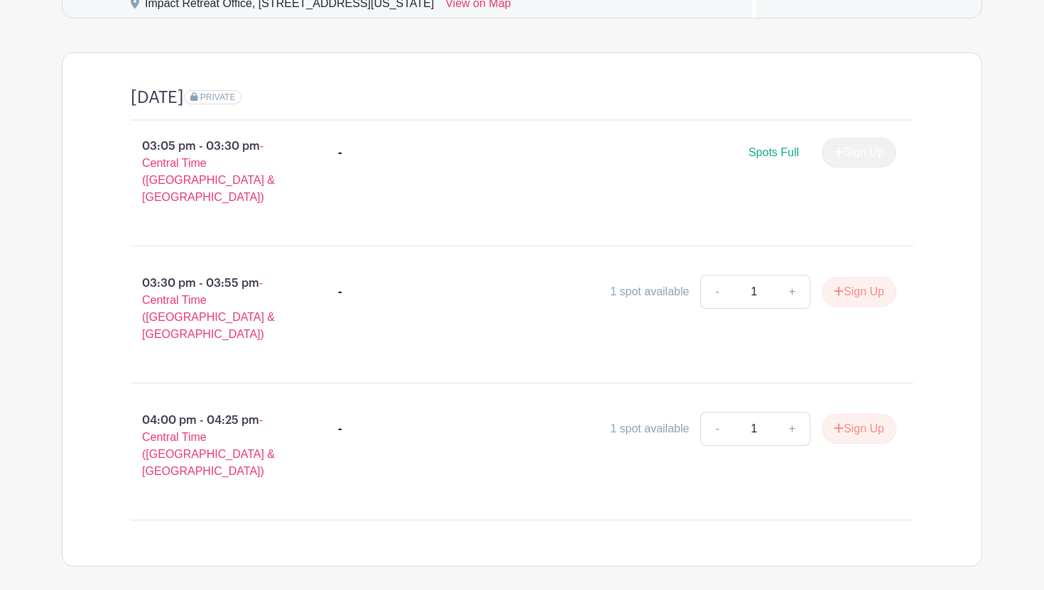
click at [753, 412] on input "1" at bounding box center [754, 429] width 43 height 34
click at [789, 412] on link "+" at bounding box center [793, 429] width 36 height 34
click at [850, 414] on button "Sign Up" at bounding box center [859, 429] width 75 height 30
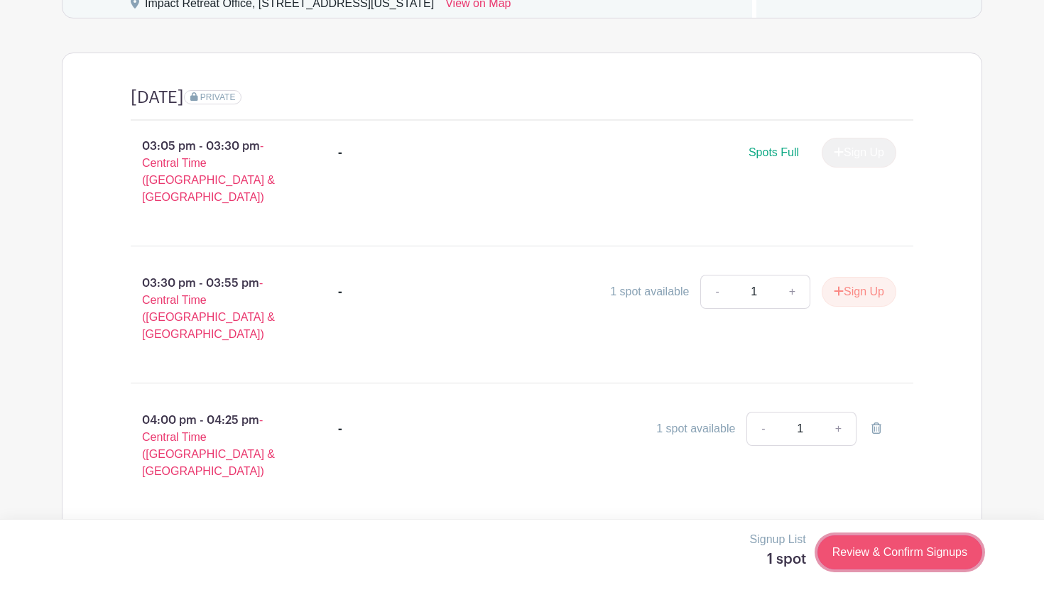
click at [876, 553] on link "Review & Confirm Signups" at bounding box center [899, 552] width 165 height 34
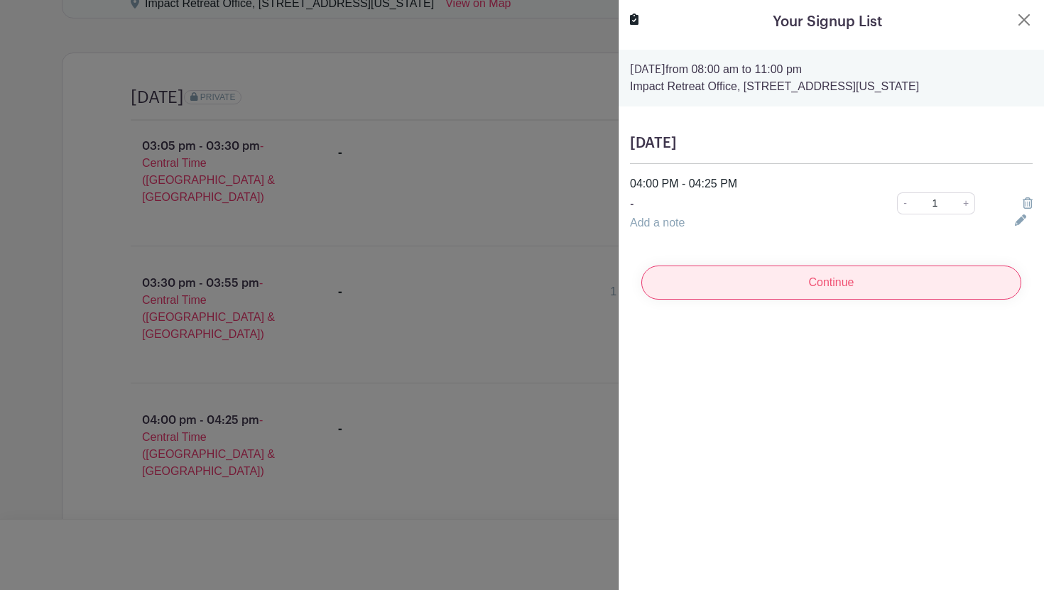
click at [778, 283] on input "Continue" at bounding box center [831, 283] width 380 height 34
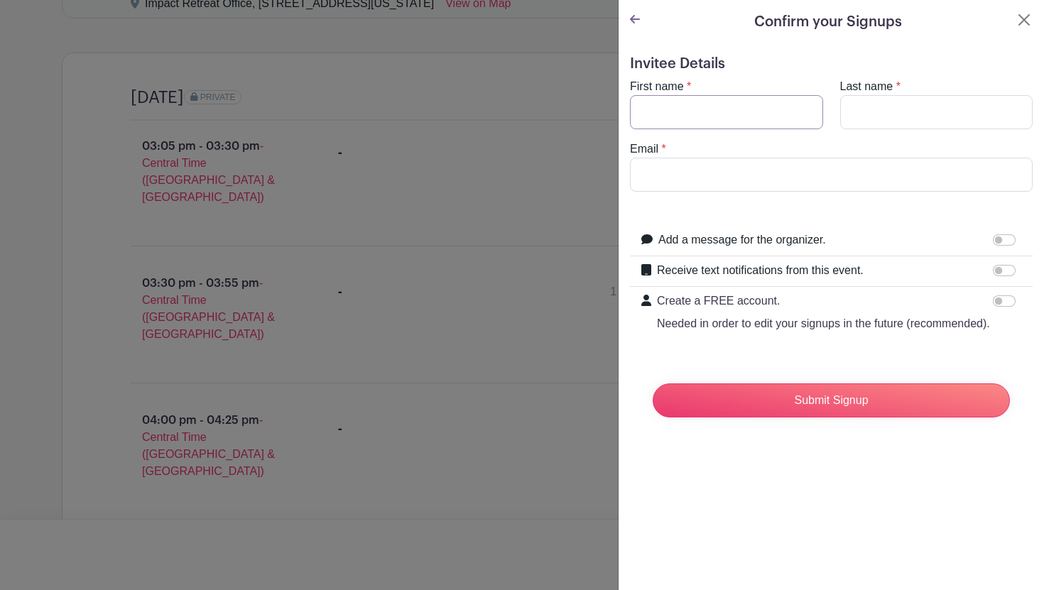
click at [701, 120] on input "First name" at bounding box center [726, 112] width 193 height 34
click at [847, 126] on input "Last name" at bounding box center [936, 112] width 193 height 34
type input "[PERSON_NAME]"
click at [874, 170] on input "Email" at bounding box center [831, 175] width 403 height 34
type input "[EMAIL_ADDRESS][DOMAIN_NAME]"
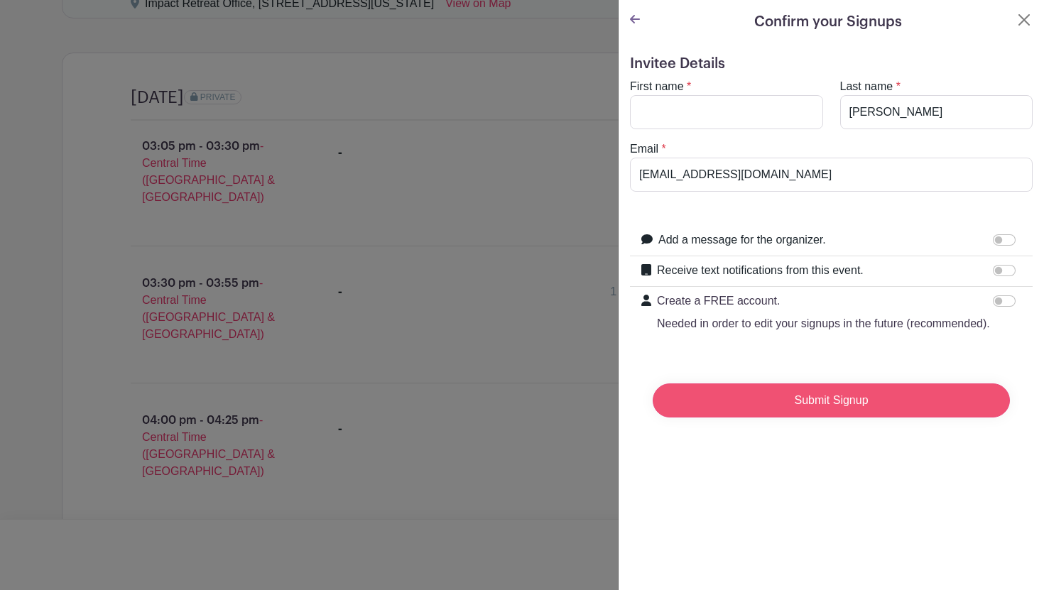
click at [793, 403] on input "Submit Signup" at bounding box center [831, 400] width 357 height 34
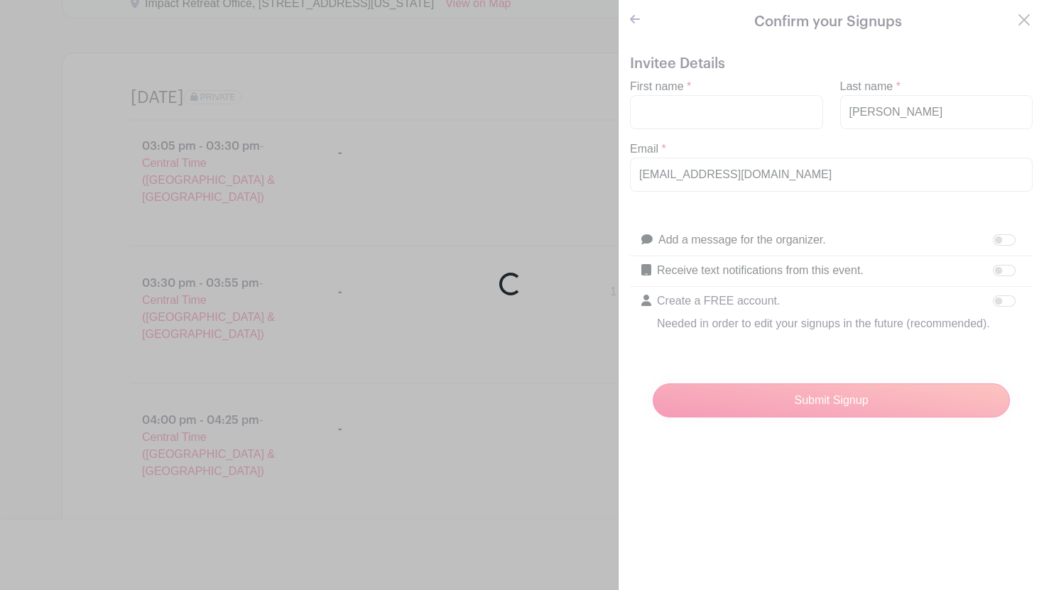
click at [658, 104] on div "Loading..." at bounding box center [522, 295] width 1044 height 590
click at [663, 108] on div "Loading..." at bounding box center [522, 295] width 1044 height 590
click at [665, 120] on div "Loading..." at bounding box center [522, 295] width 1044 height 590
click at [633, 26] on div "Loading..." at bounding box center [522, 295] width 1044 height 590
click at [627, 13] on div "Loading..." at bounding box center [522, 295] width 1044 height 590
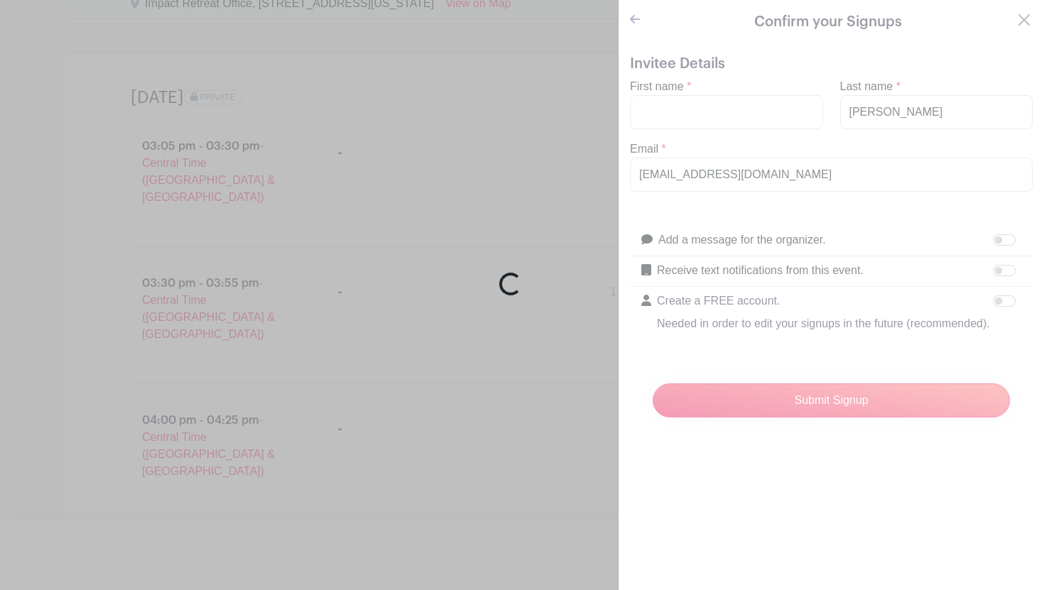
click at [1019, 23] on div "Loading..." at bounding box center [522, 295] width 1044 height 590
click at [636, 21] on div "Loading..." at bounding box center [522, 295] width 1044 height 590
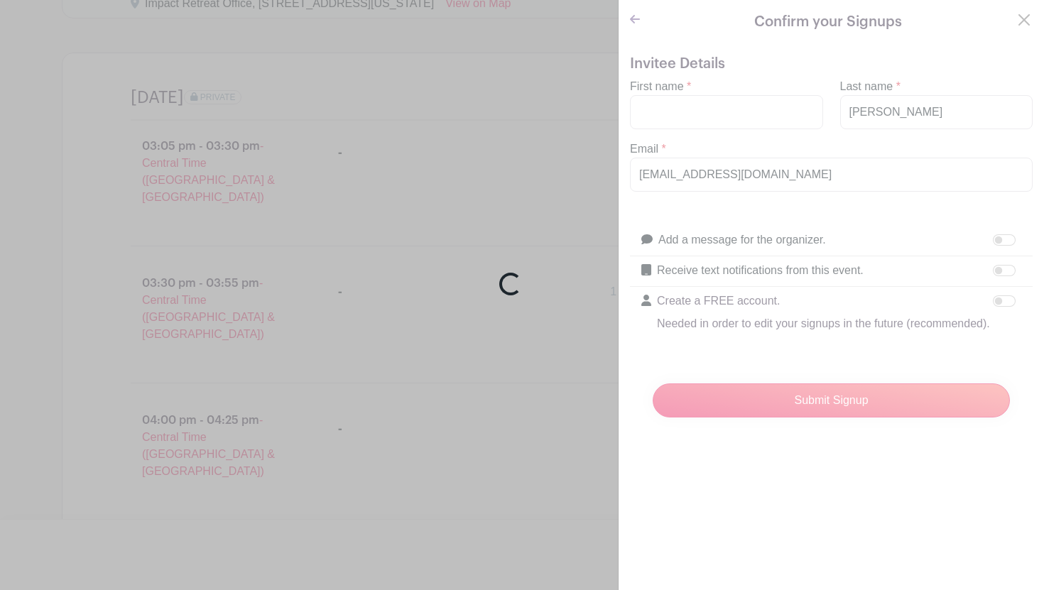
click at [651, 111] on div "Loading..." at bounding box center [522, 295] width 1044 height 590
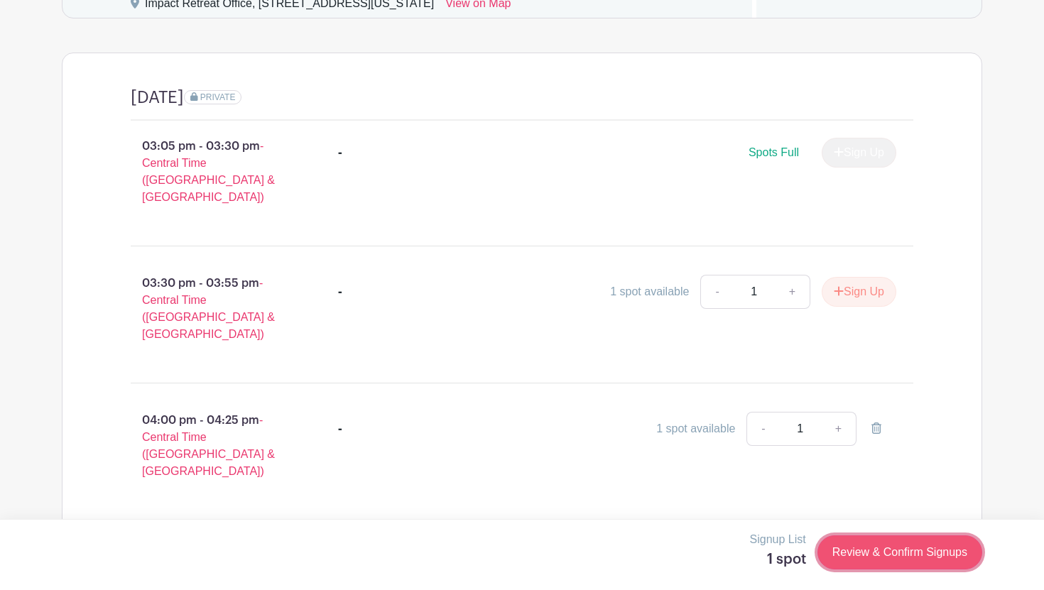
click at [881, 549] on link "Review & Confirm Signups" at bounding box center [899, 552] width 165 height 34
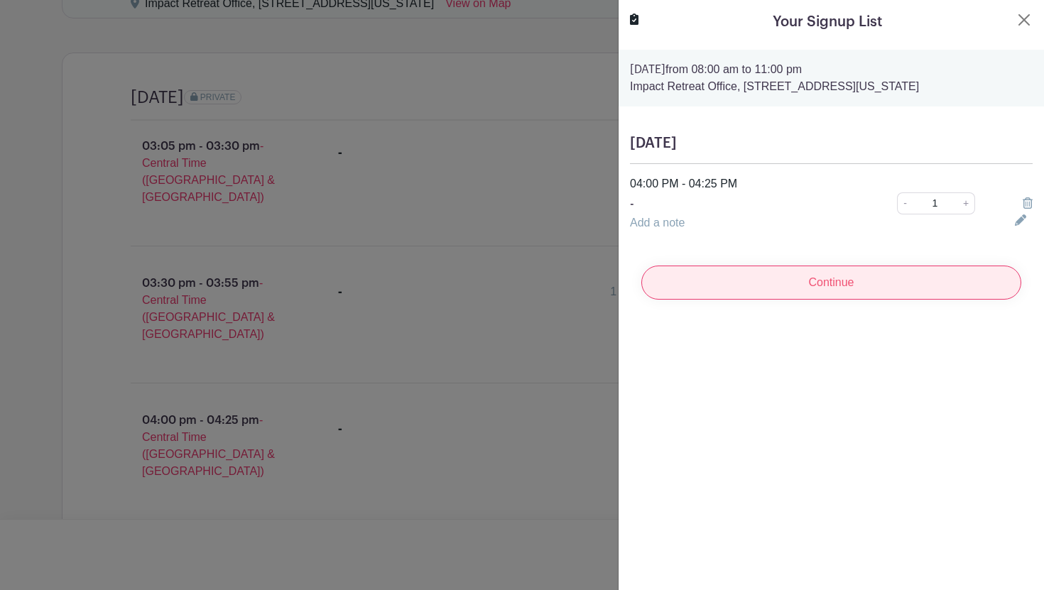
click at [787, 285] on input "Continue" at bounding box center [831, 283] width 380 height 34
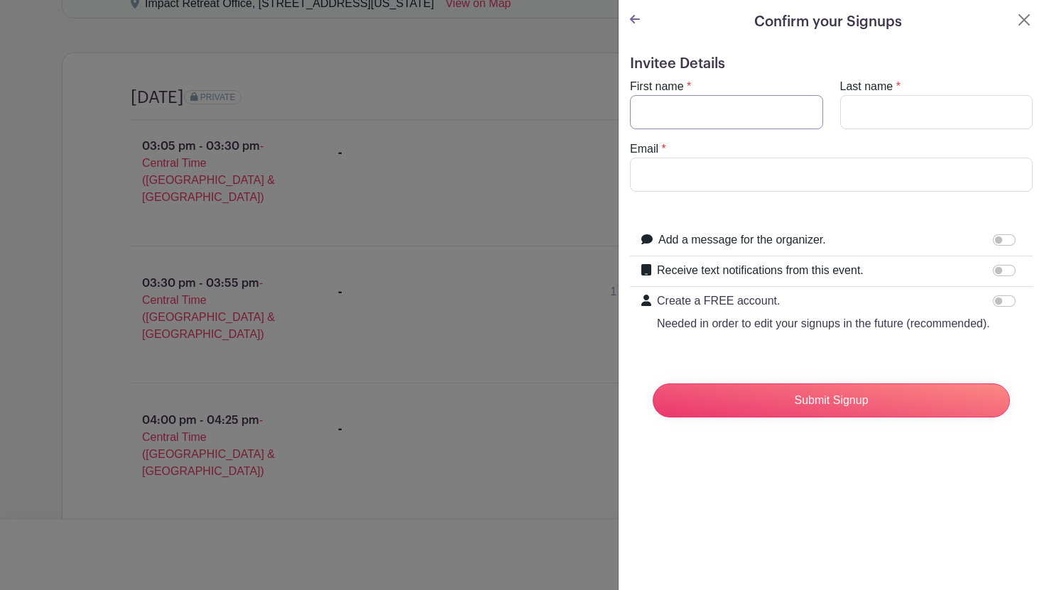
click at [724, 126] on input "First name" at bounding box center [726, 112] width 193 height 34
type input "Grace"
click at [874, 114] on input "Last name" at bounding box center [936, 112] width 193 height 34
type input "[PERSON_NAME]"
click at [854, 175] on input "Email" at bounding box center [831, 175] width 403 height 34
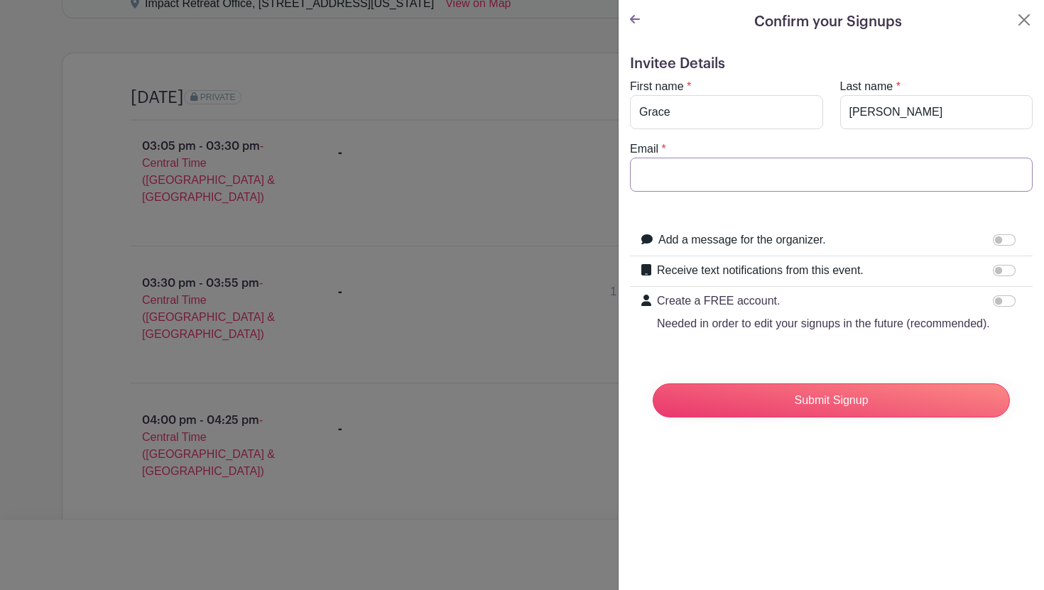
type input "[EMAIL_ADDRESS][DOMAIN_NAME]"
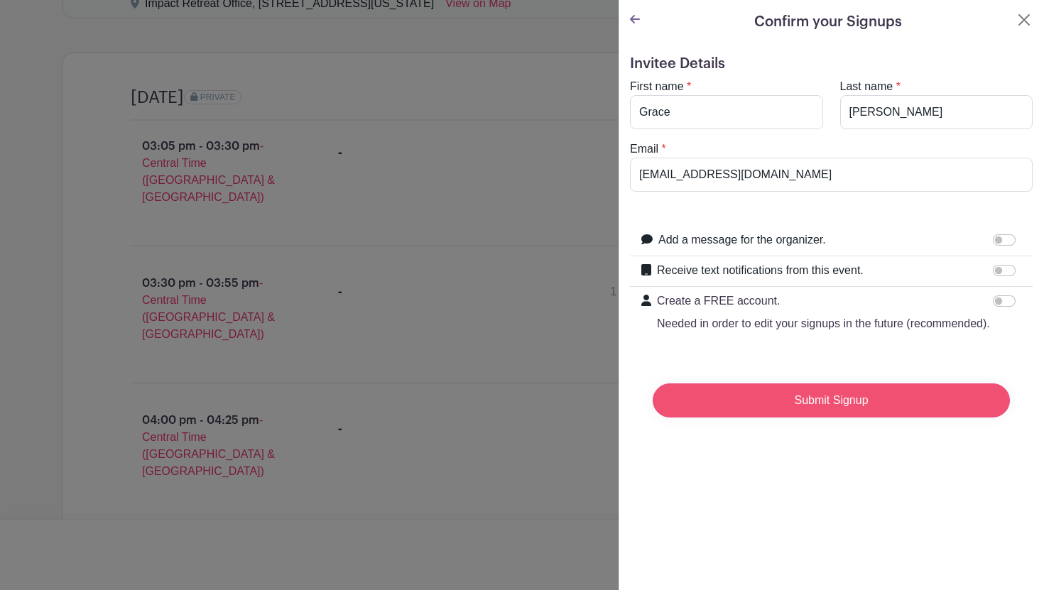
click at [760, 397] on input "Submit Signup" at bounding box center [831, 400] width 357 height 34
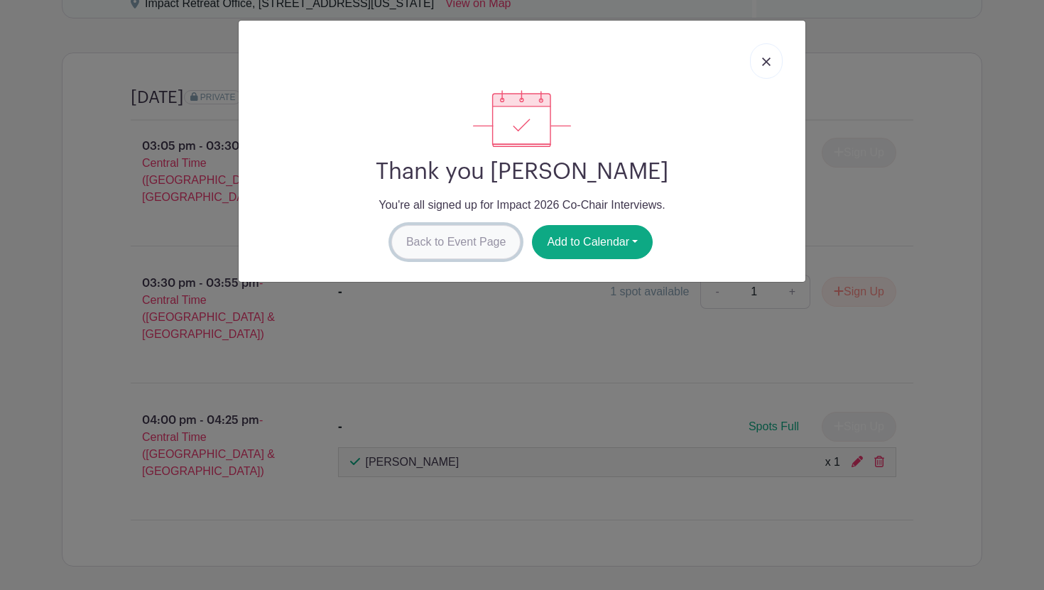
click at [455, 242] on link "Back to Event Page" at bounding box center [456, 242] width 130 height 34
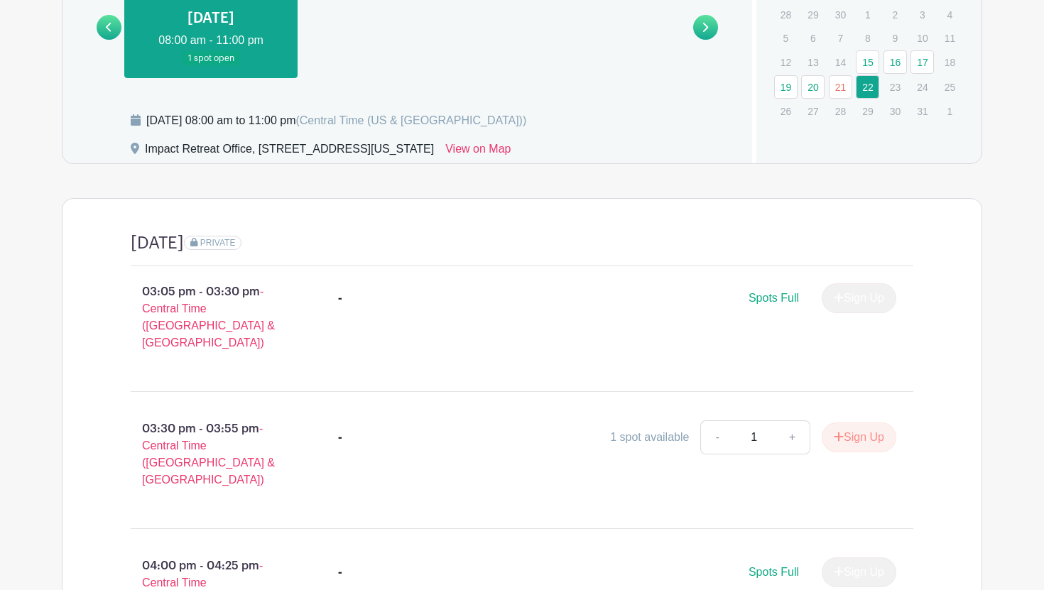
scroll to position [673, 0]
